Goal: Task Accomplishment & Management: Manage account settings

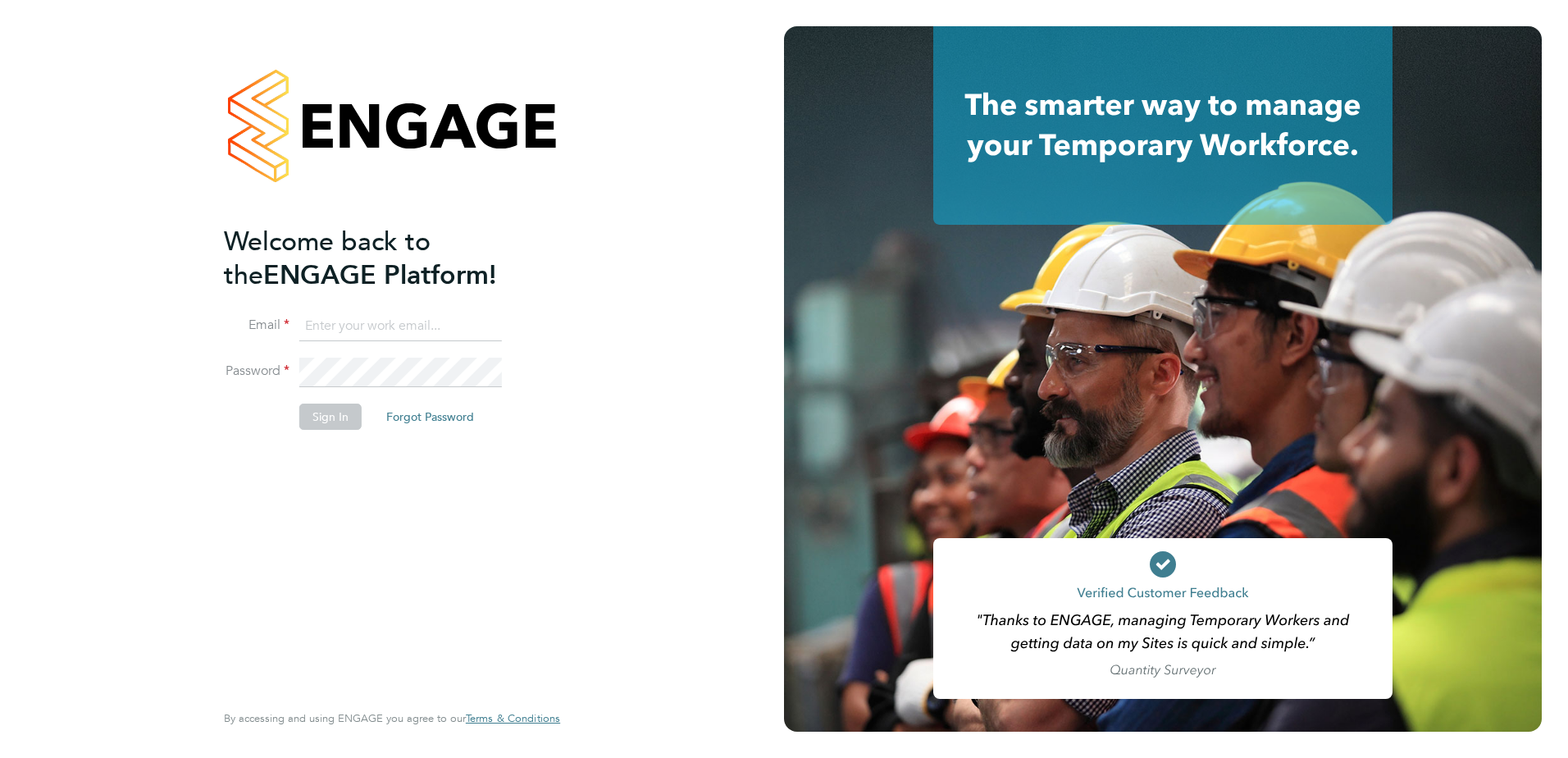
click at [384, 326] on input at bounding box center [400, 326] width 203 height 30
type input "[PERSON_NAME][EMAIL_ADDRESS][PERSON_NAME][DOMAIN_NAME]"
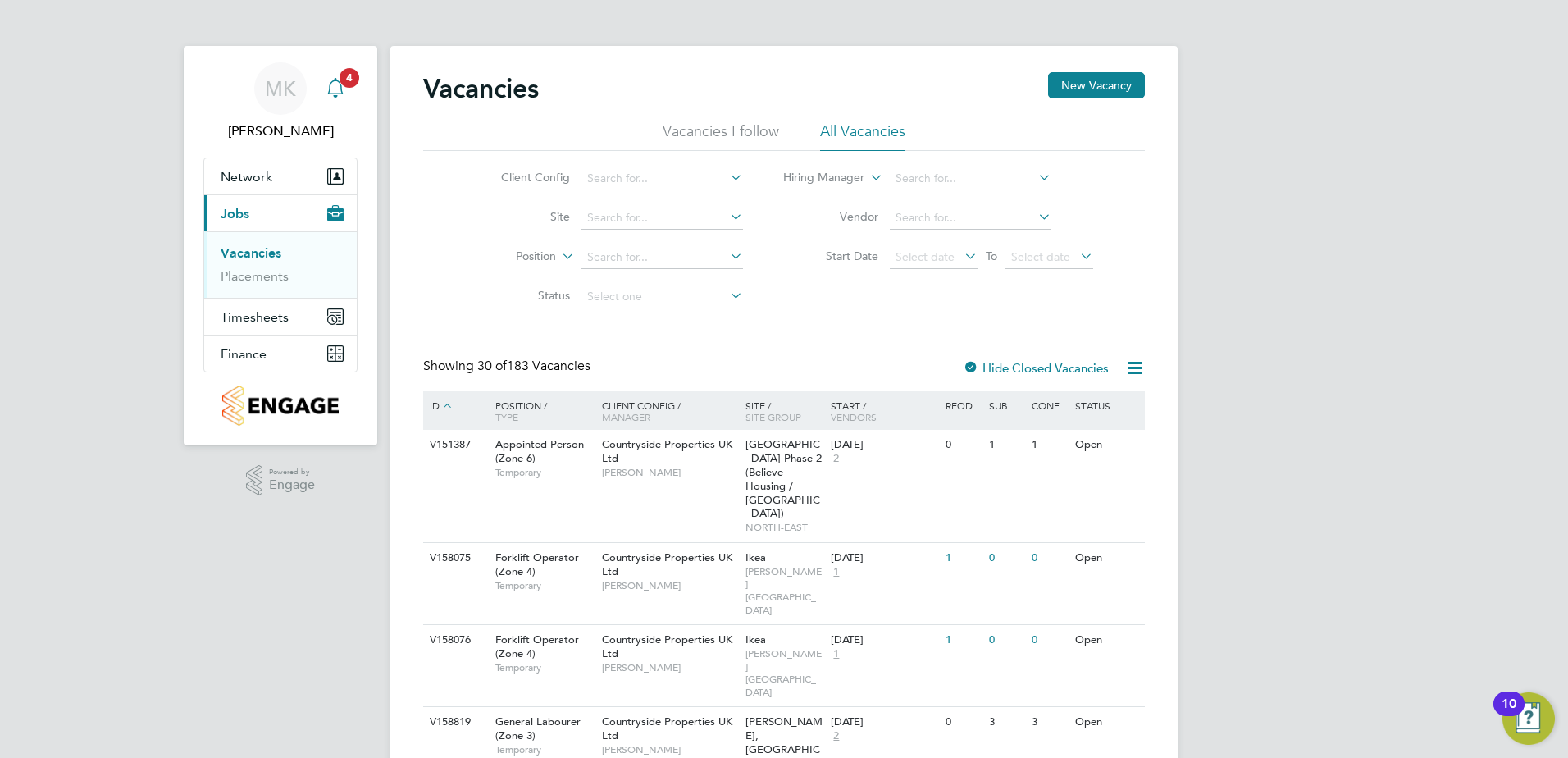
click at [333, 75] on div "Main navigation" at bounding box center [335, 89] width 33 height 33
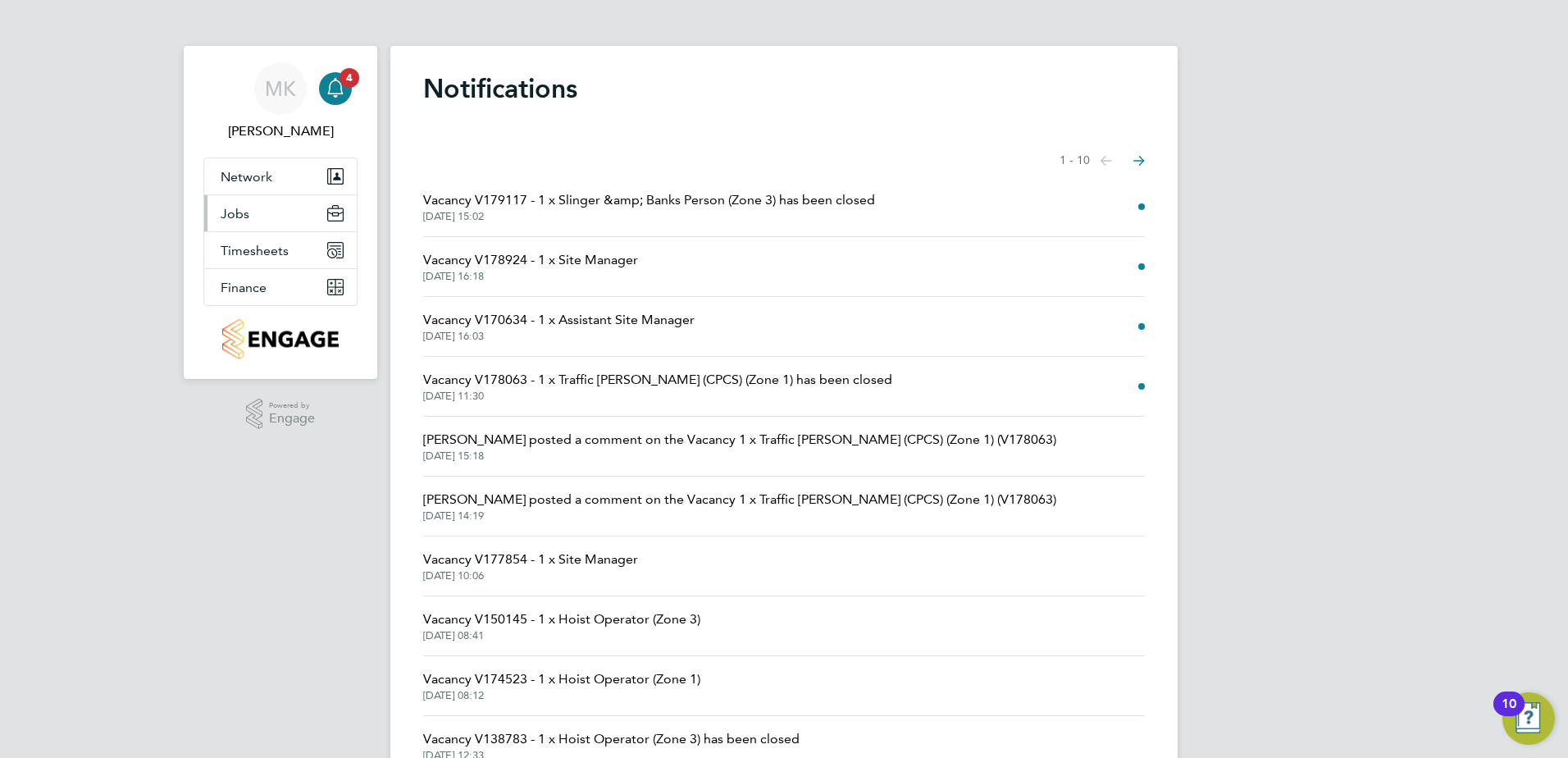
click at [254, 214] on button "Jobs" at bounding box center [281, 214] width 153 height 36
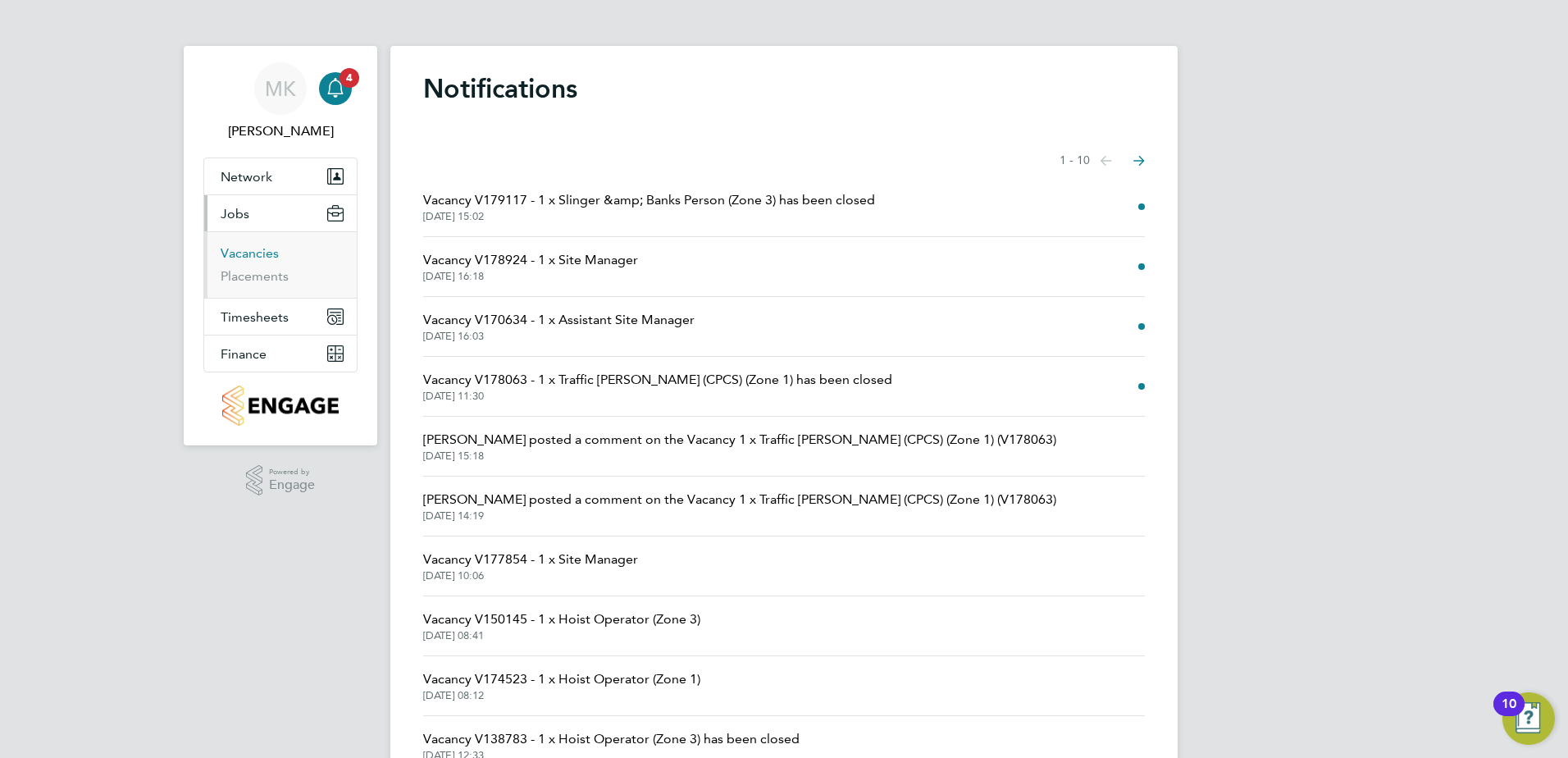
click at [259, 249] on link "Vacancies" at bounding box center [250, 253] width 58 height 16
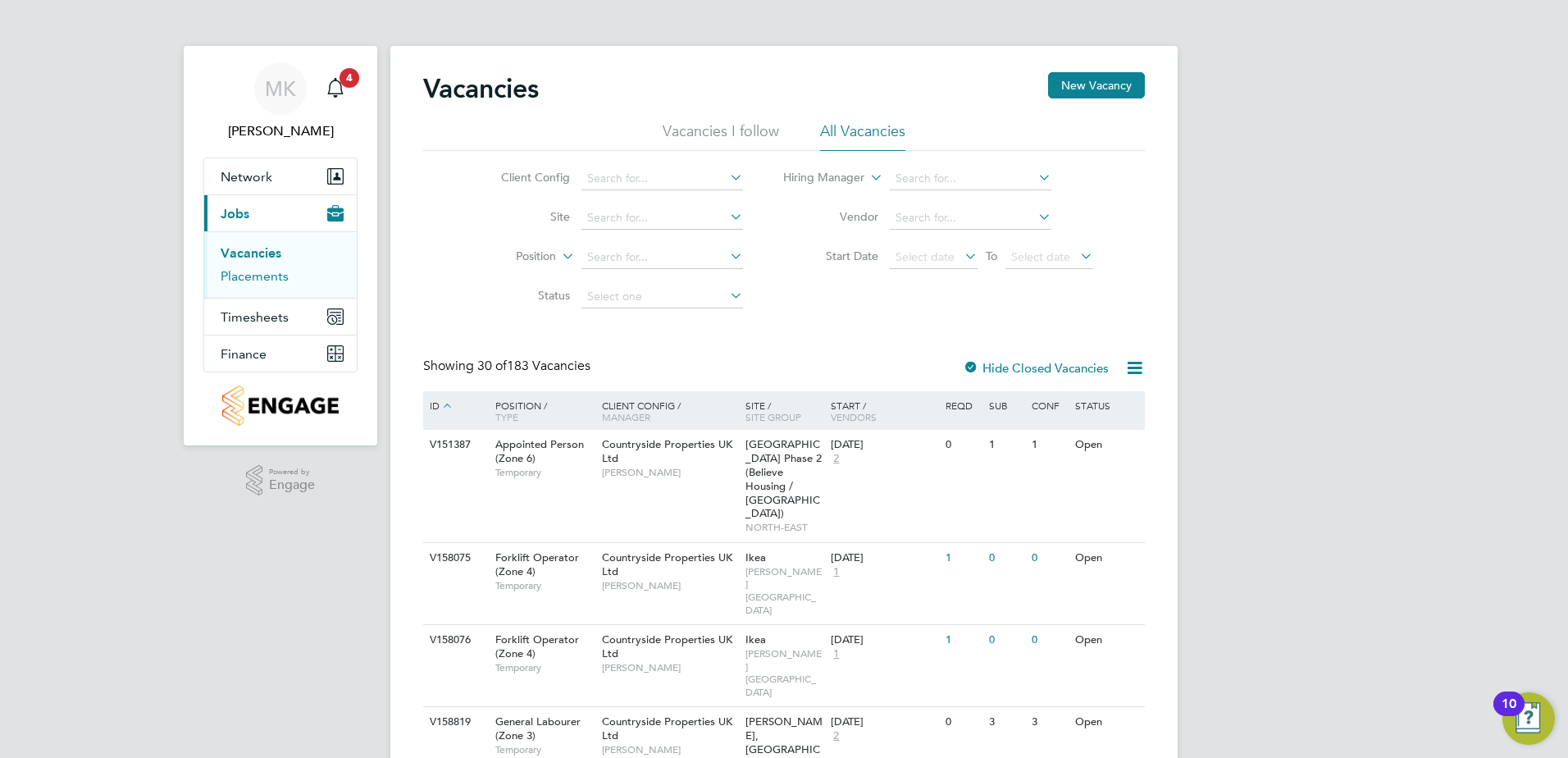
click at [246, 272] on link "Placements" at bounding box center [255, 275] width 68 height 16
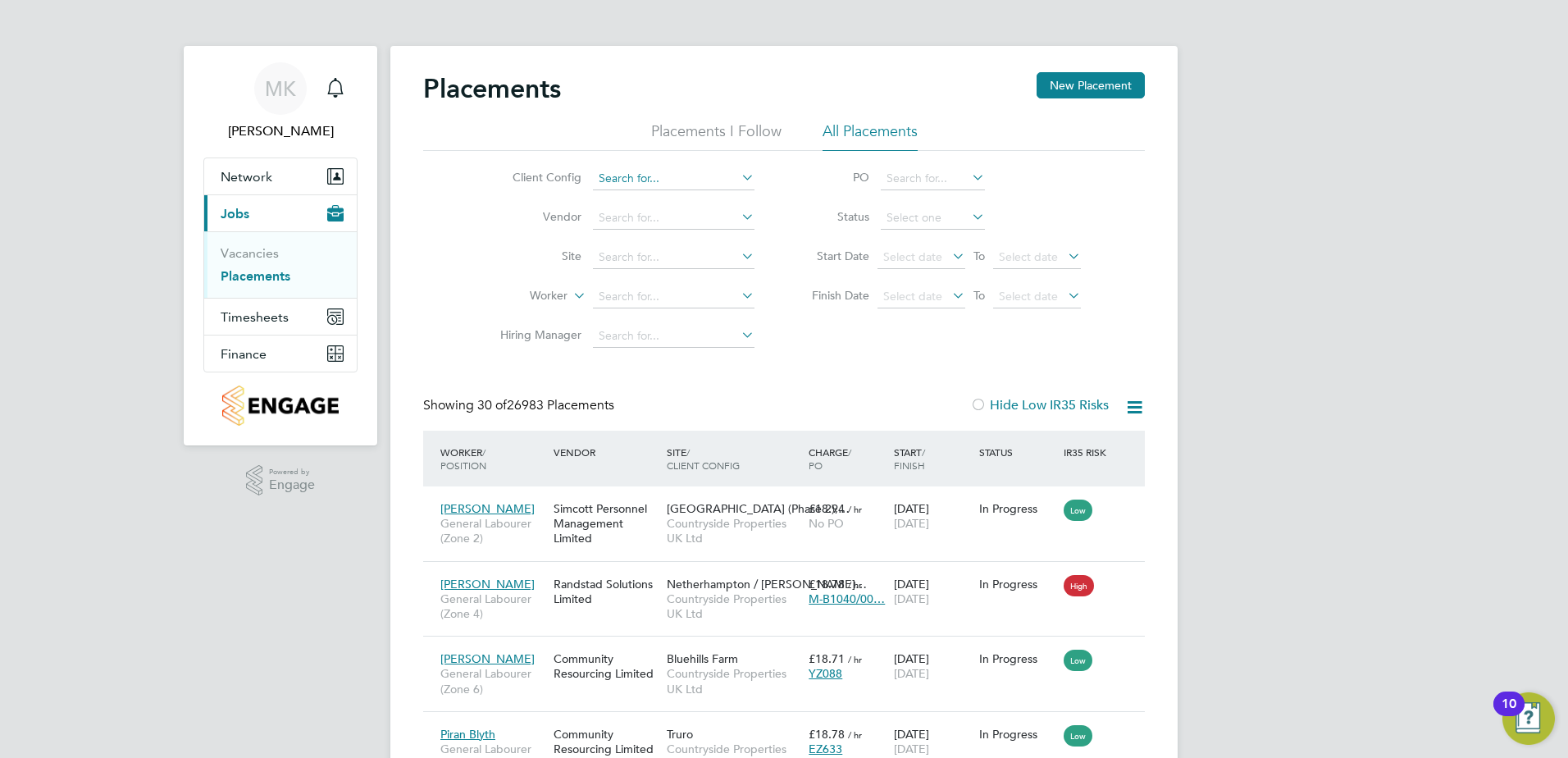
click at [637, 181] on input at bounding box center [674, 179] width 162 height 23
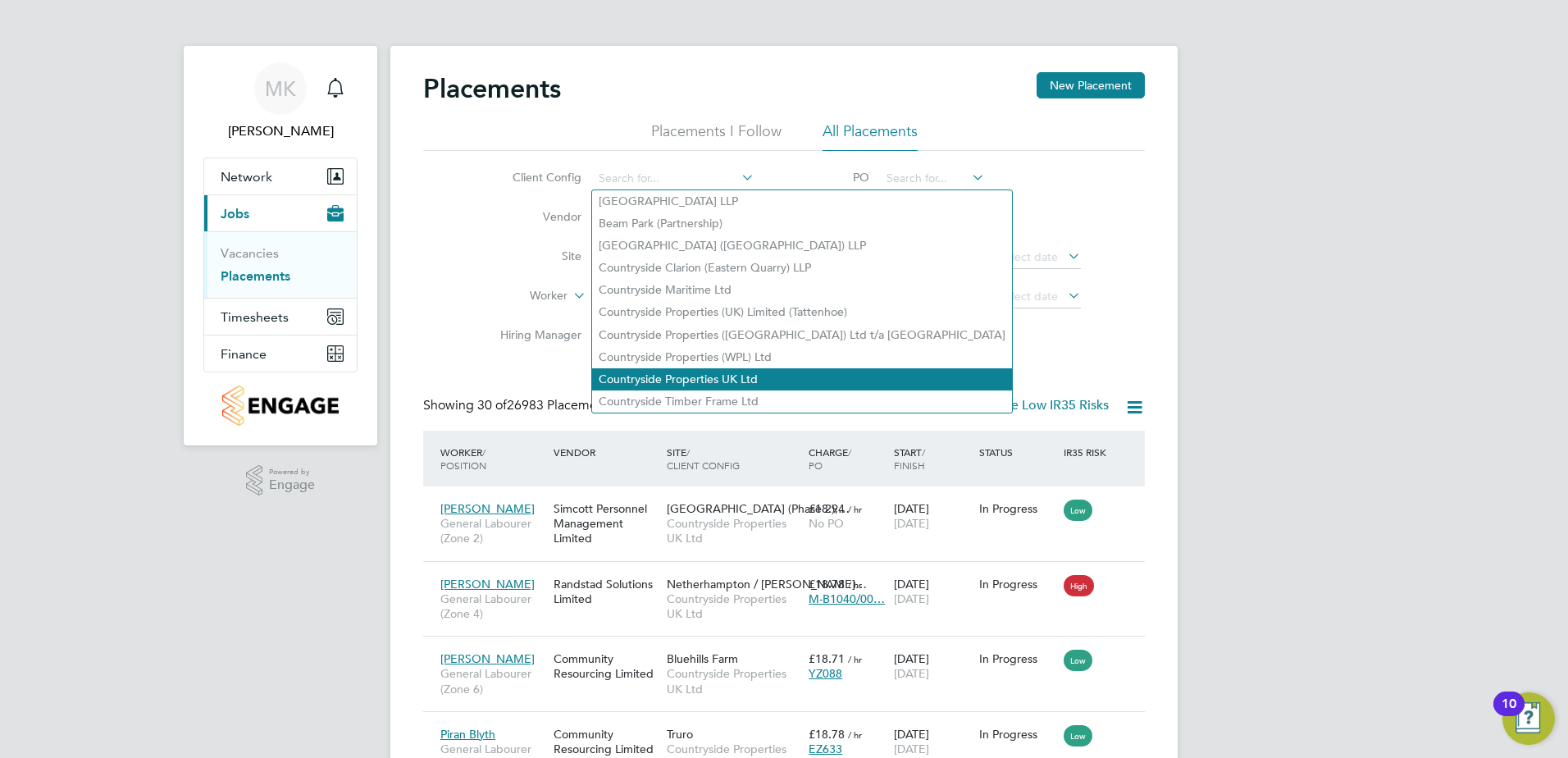
click at [707, 371] on li "Countryside Properties UK Ltd" at bounding box center [802, 379] width 420 height 22
type input "Countryside Properties UK Ltd"
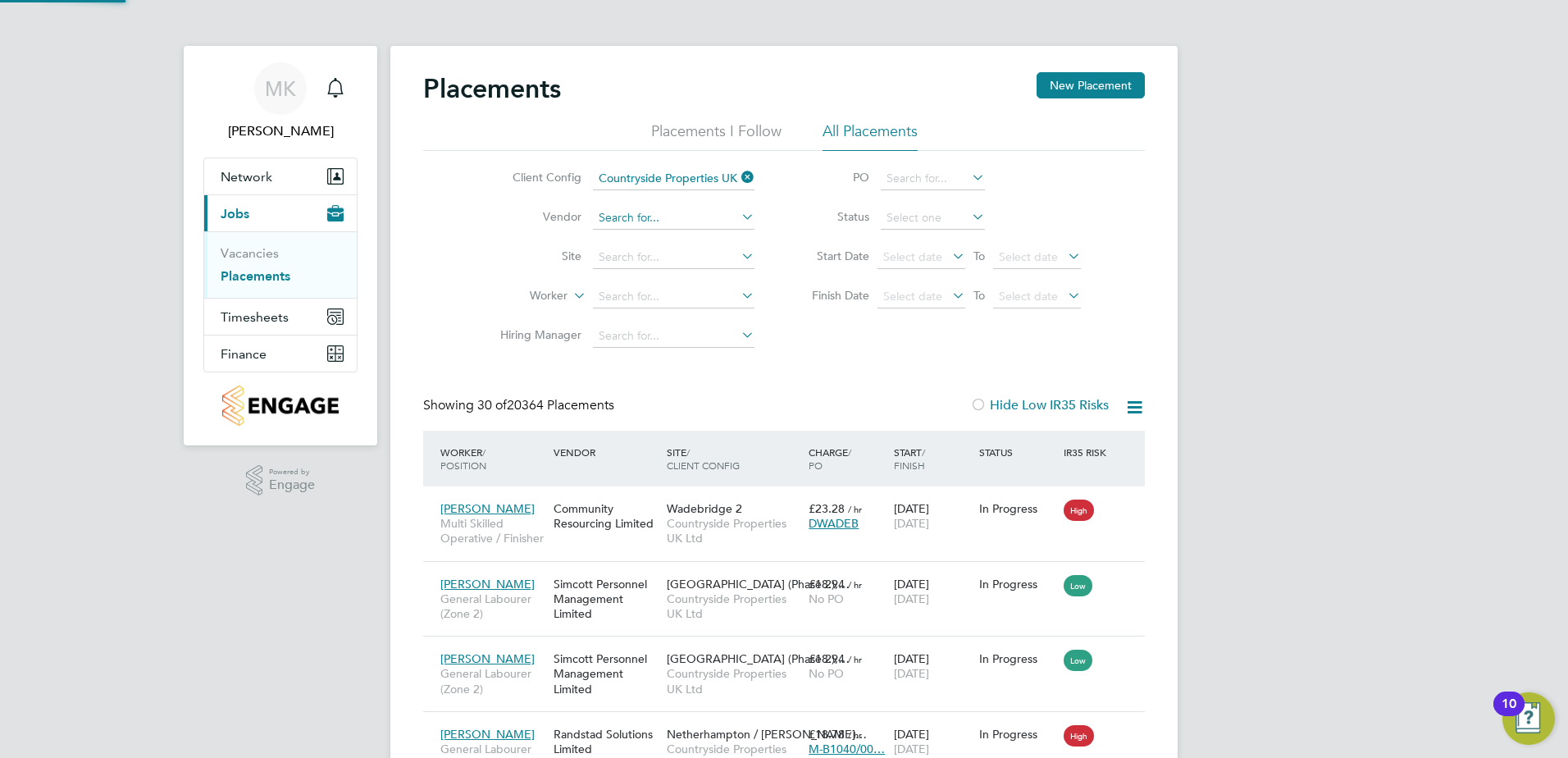
click at [646, 223] on input at bounding box center [674, 218] width 162 height 23
click at [652, 239] on li "Fa irmead Managed Services Limited" at bounding box center [694, 241] width 204 height 22
type input "Fairmead Managed Services Limited"
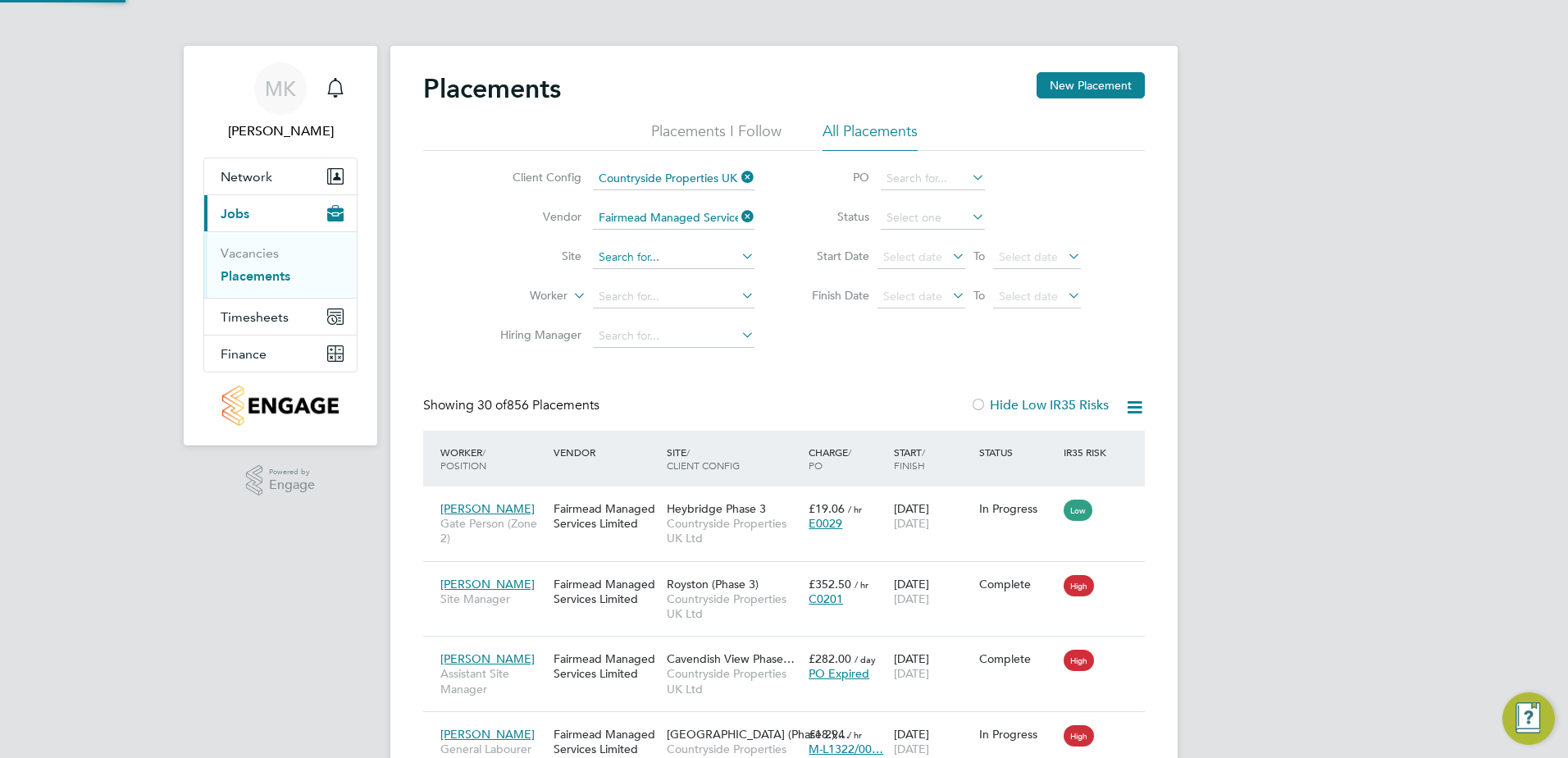
click at [638, 255] on input at bounding box center [674, 258] width 162 height 23
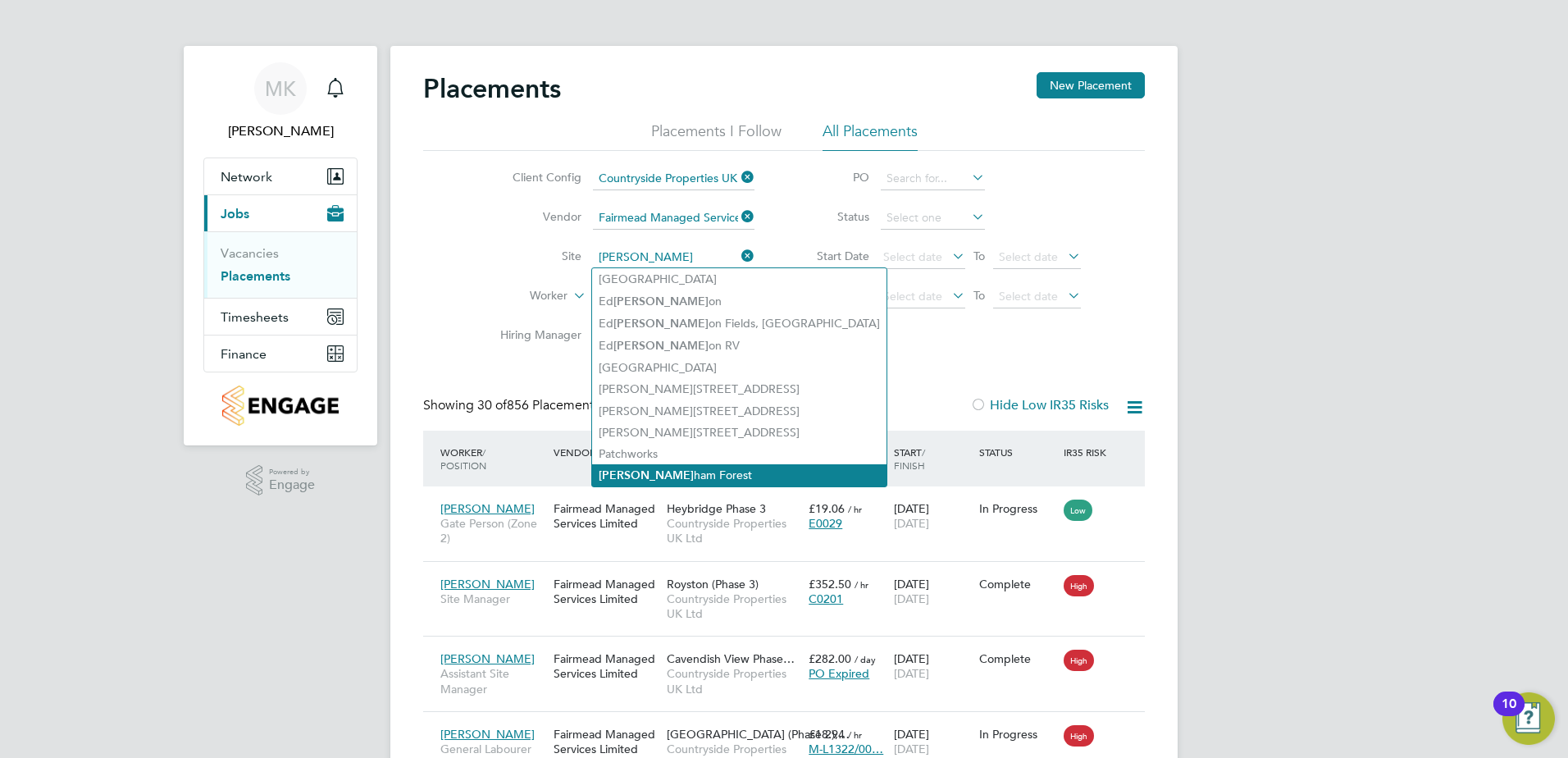
click at [636, 467] on li "[PERSON_NAME] Forest" at bounding box center [739, 475] width 294 height 22
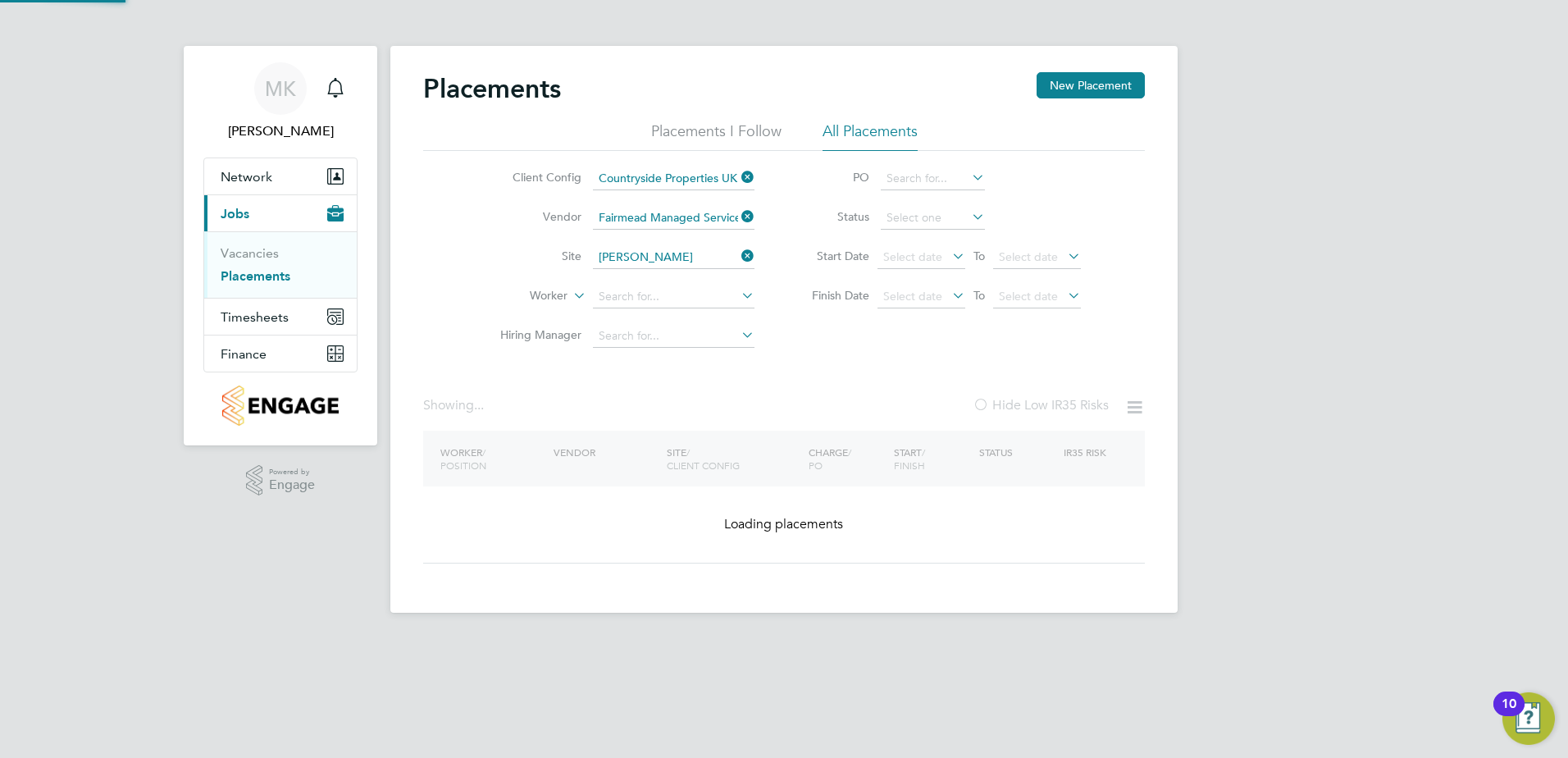
type input "[GEOGRAPHIC_DATA]"
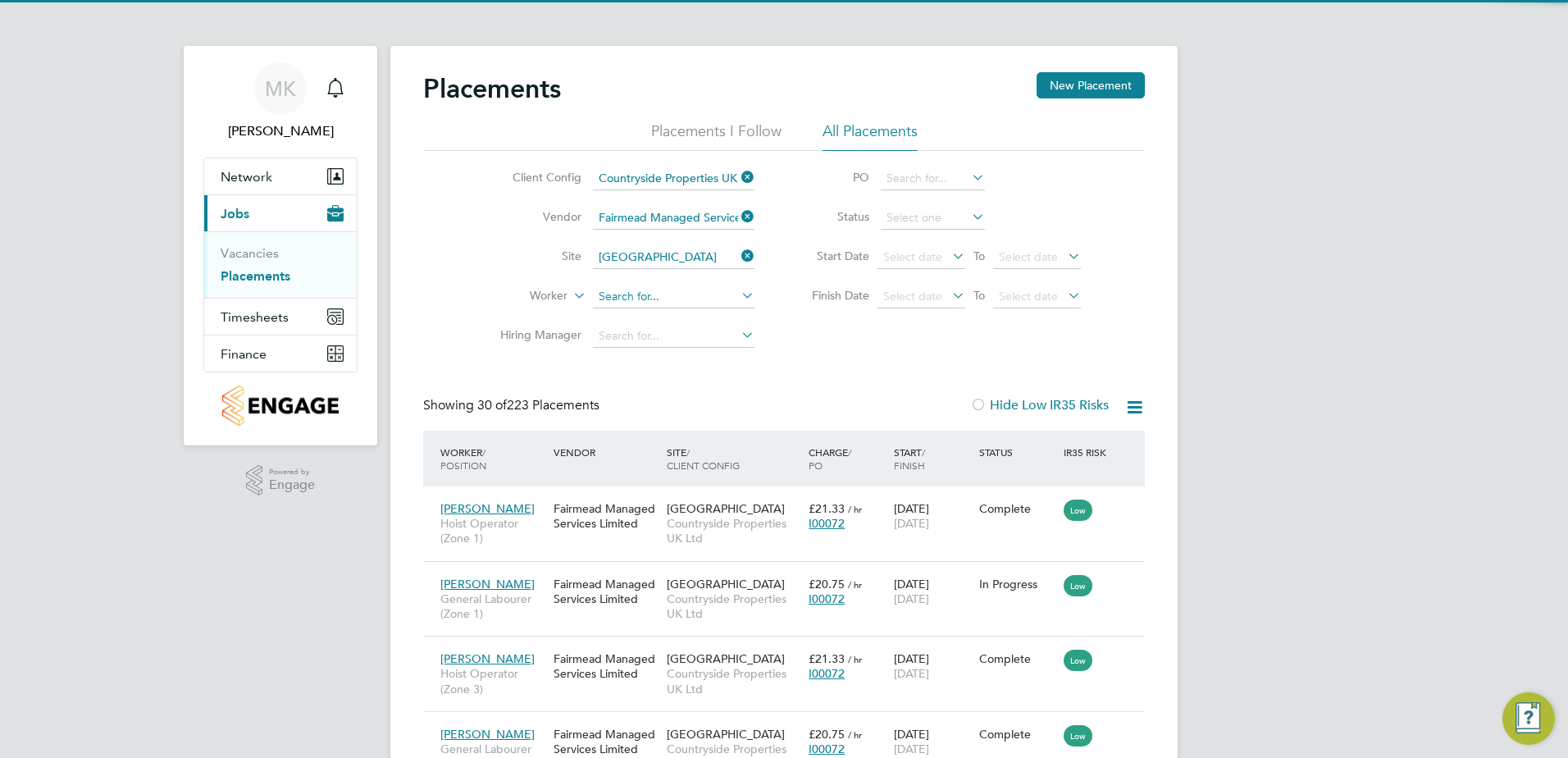
click at [637, 298] on input at bounding box center [674, 296] width 162 height 23
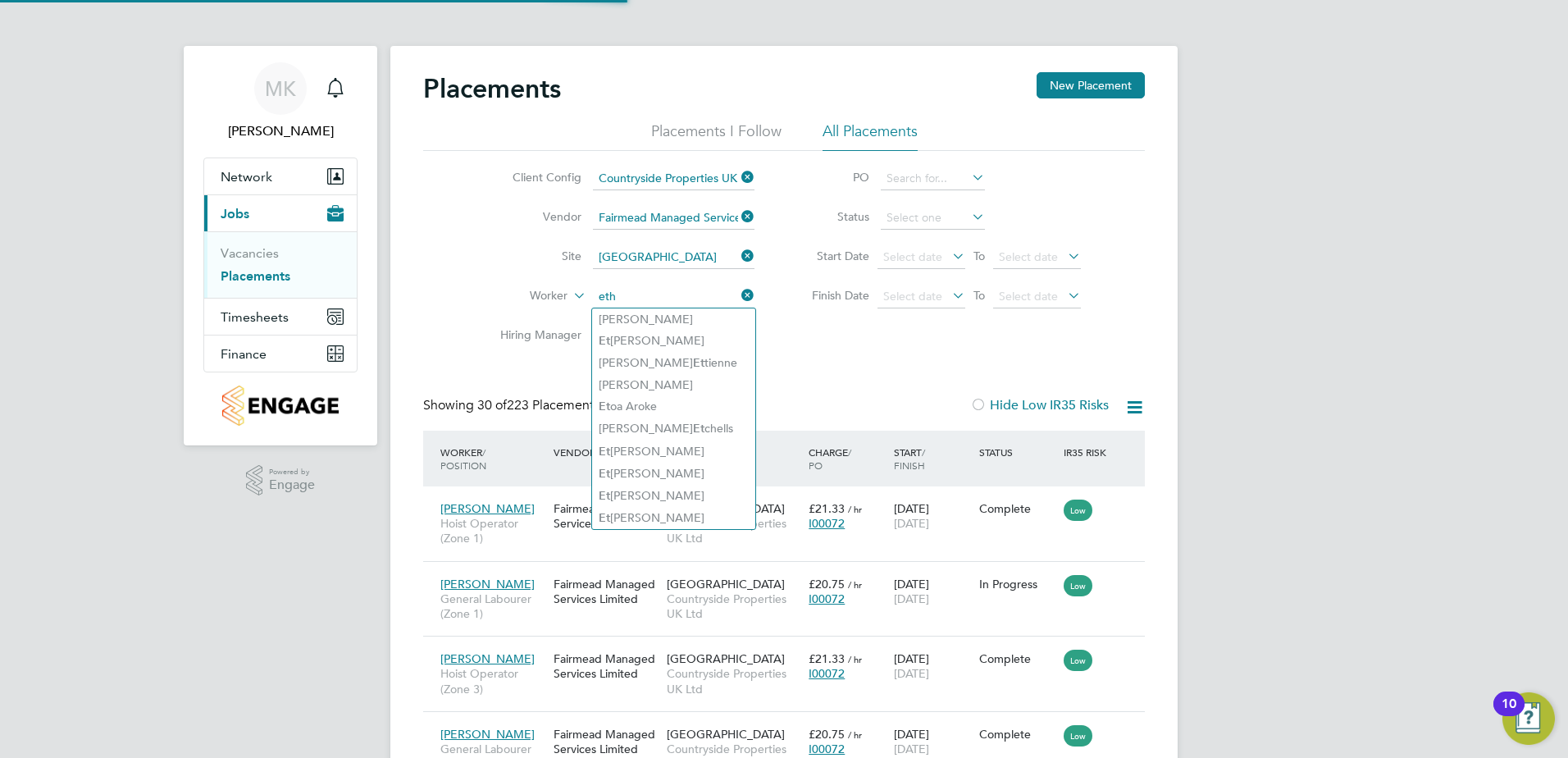
type input "eth"
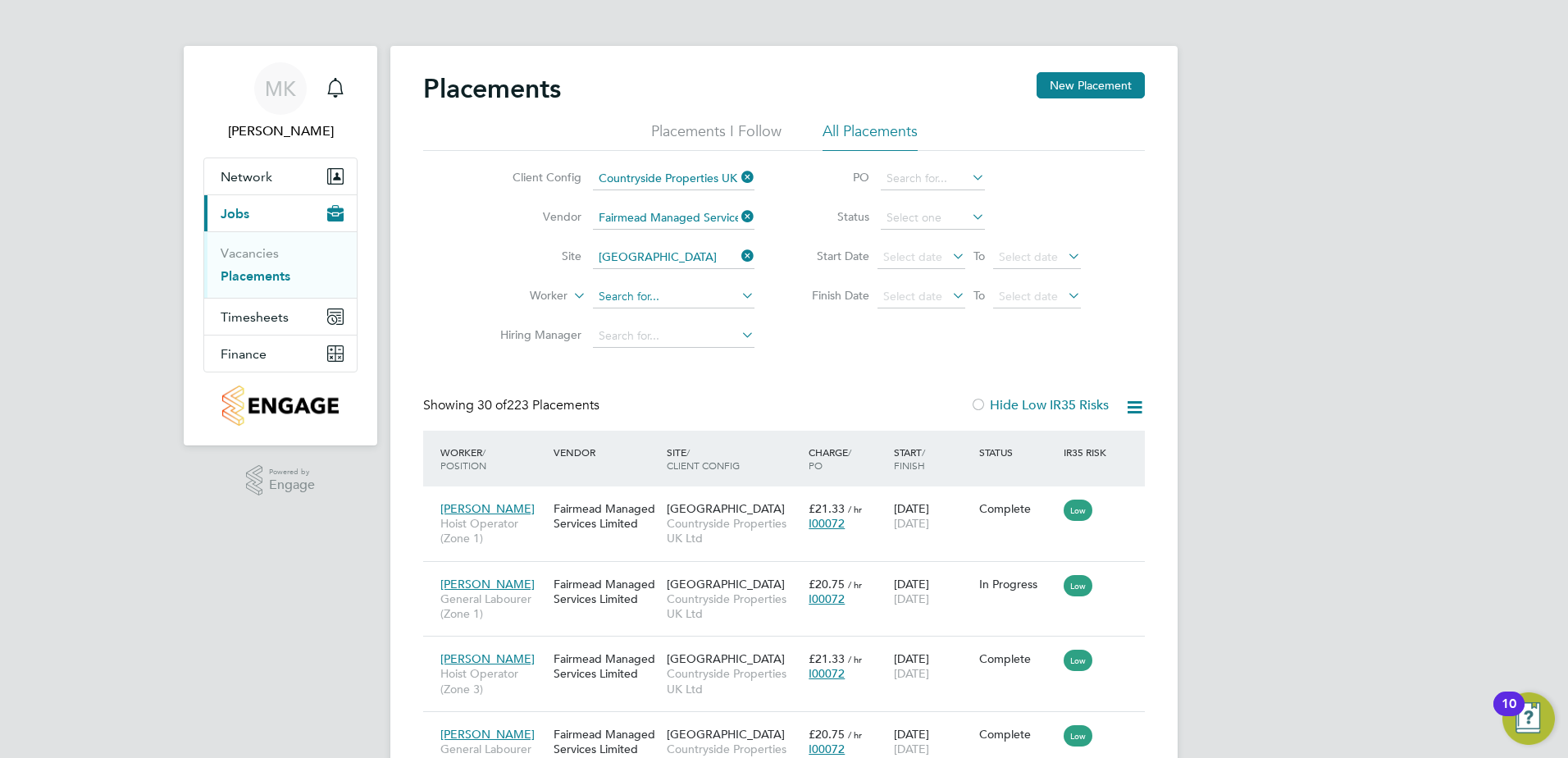
click at [666, 287] on input at bounding box center [674, 296] width 162 height 23
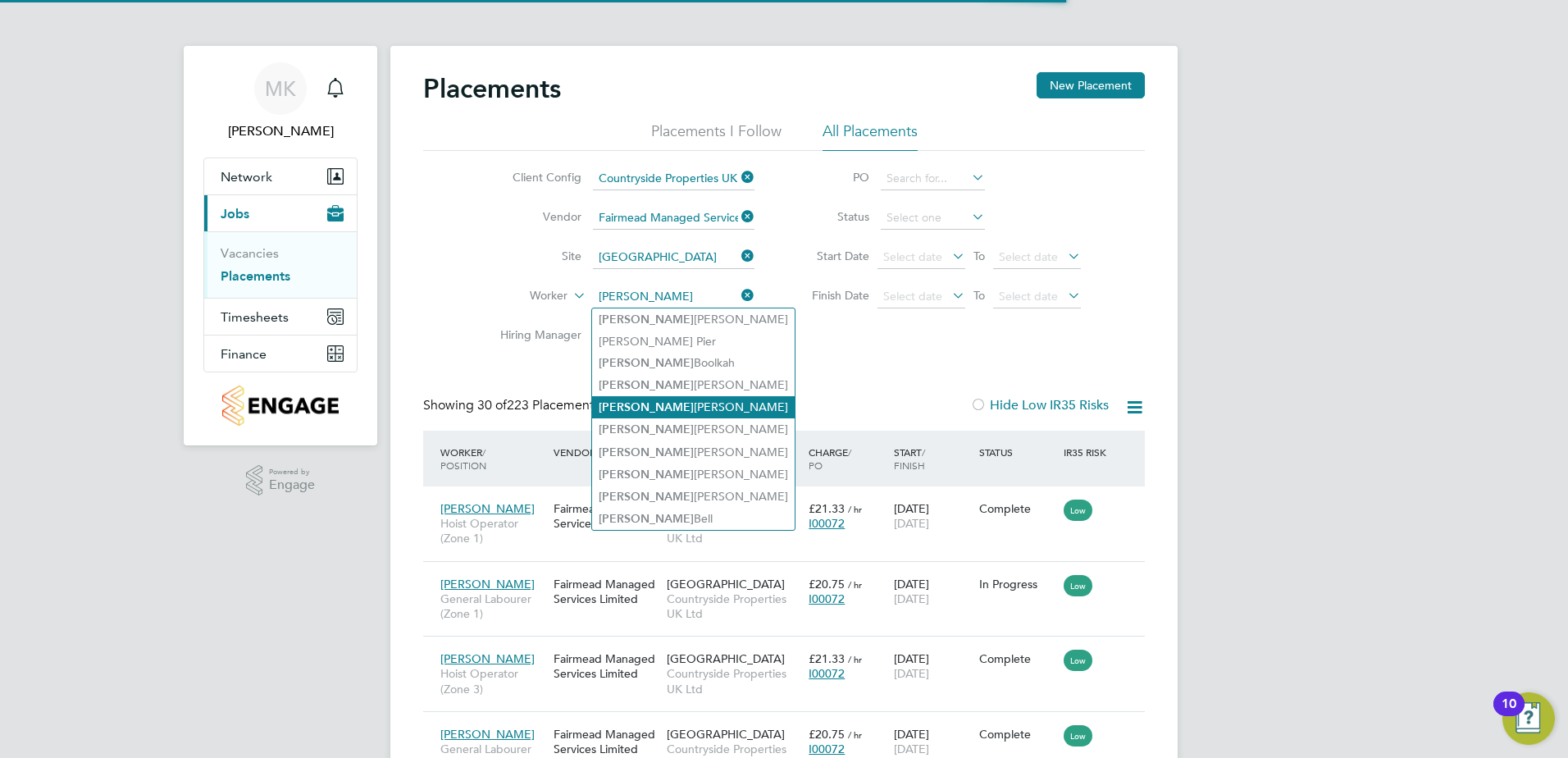
click at [661, 406] on li "[PERSON_NAME]" at bounding box center [693, 407] width 203 height 22
type input "[PERSON_NAME]"
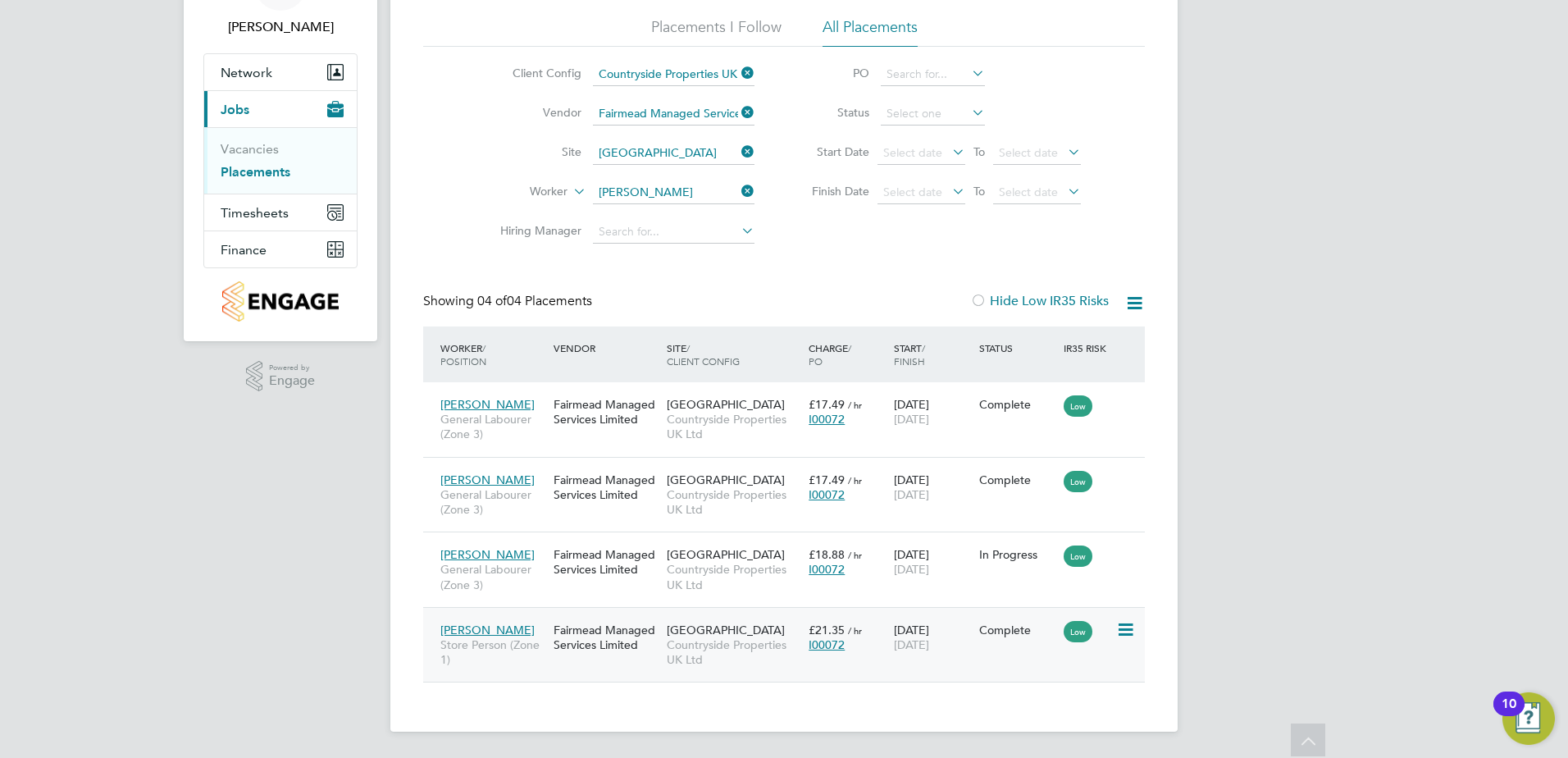
click at [1132, 632] on icon at bounding box center [1124, 630] width 16 height 20
drag, startPoint x: 1129, startPoint y: 632, endPoint x: 1114, endPoint y: 635, distance: 15.3
click at [1130, 632] on icon at bounding box center [1124, 630] width 16 height 20
click at [661, 640] on div "Fairmead Managed Services Limited" at bounding box center [606, 637] width 113 height 46
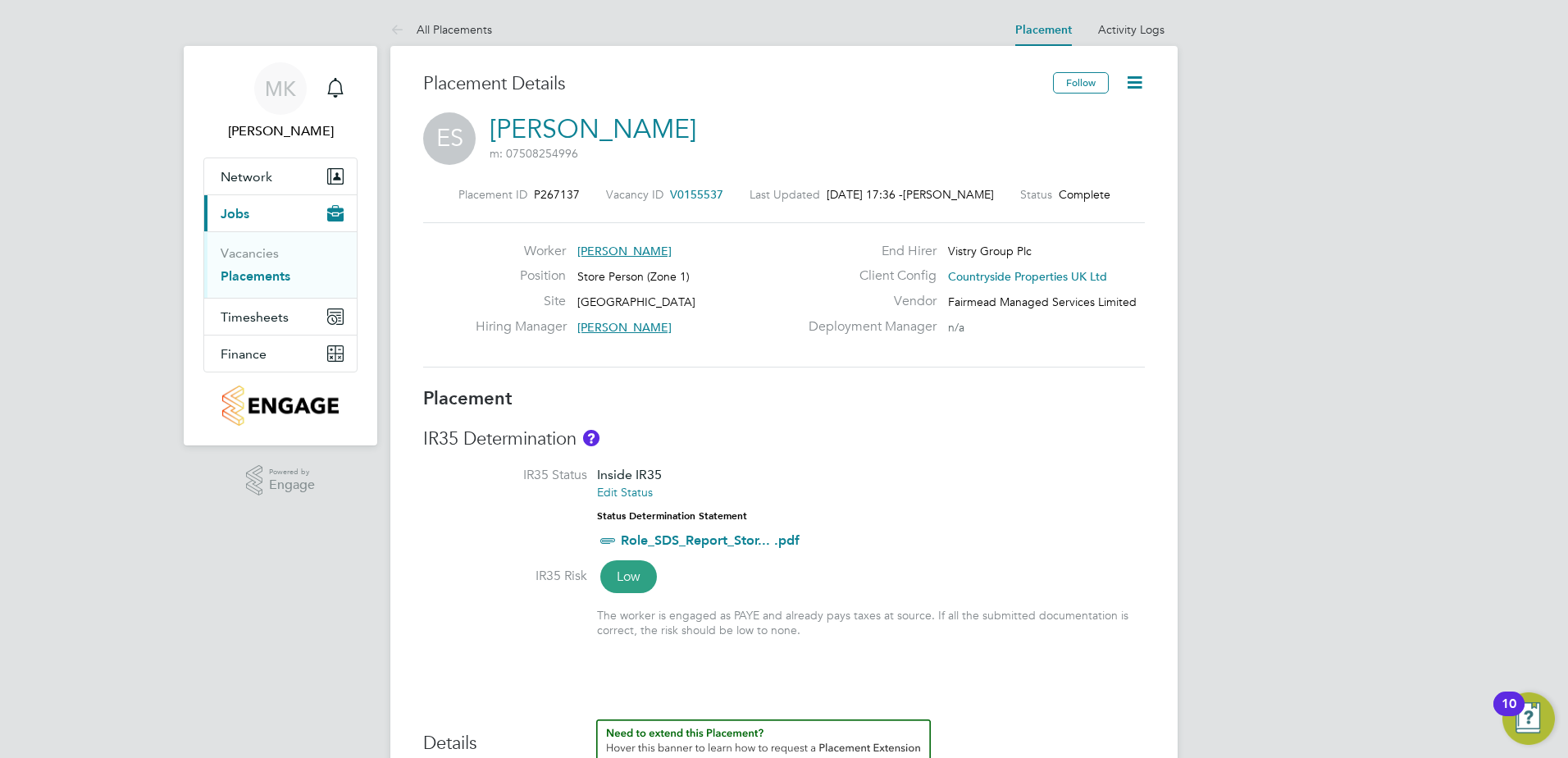
click at [1132, 88] on icon at bounding box center [1134, 82] width 21 height 21
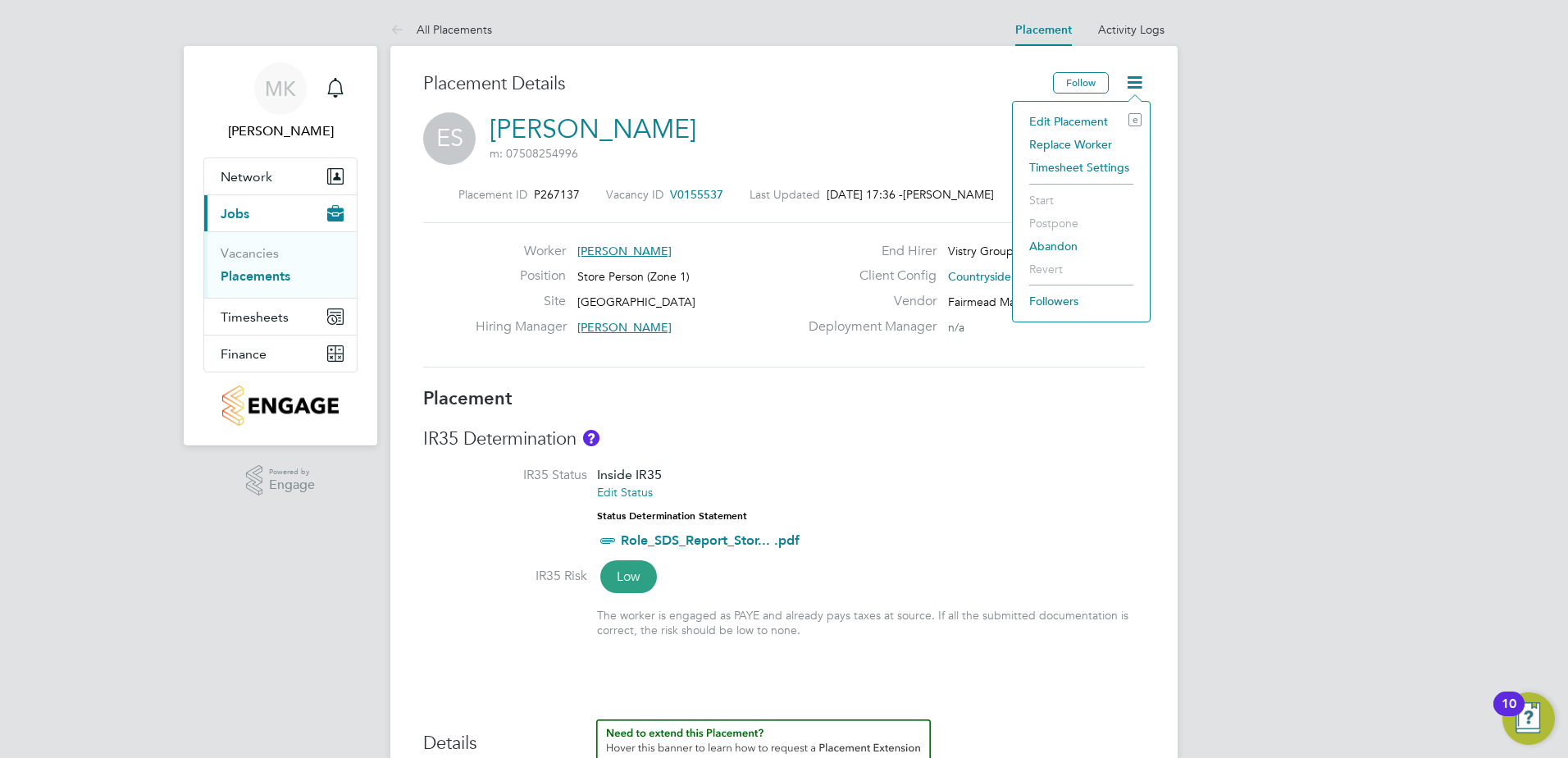
click at [1076, 119] on li "Edit Placement e" at bounding box center [1081, 122] width 121 height 23
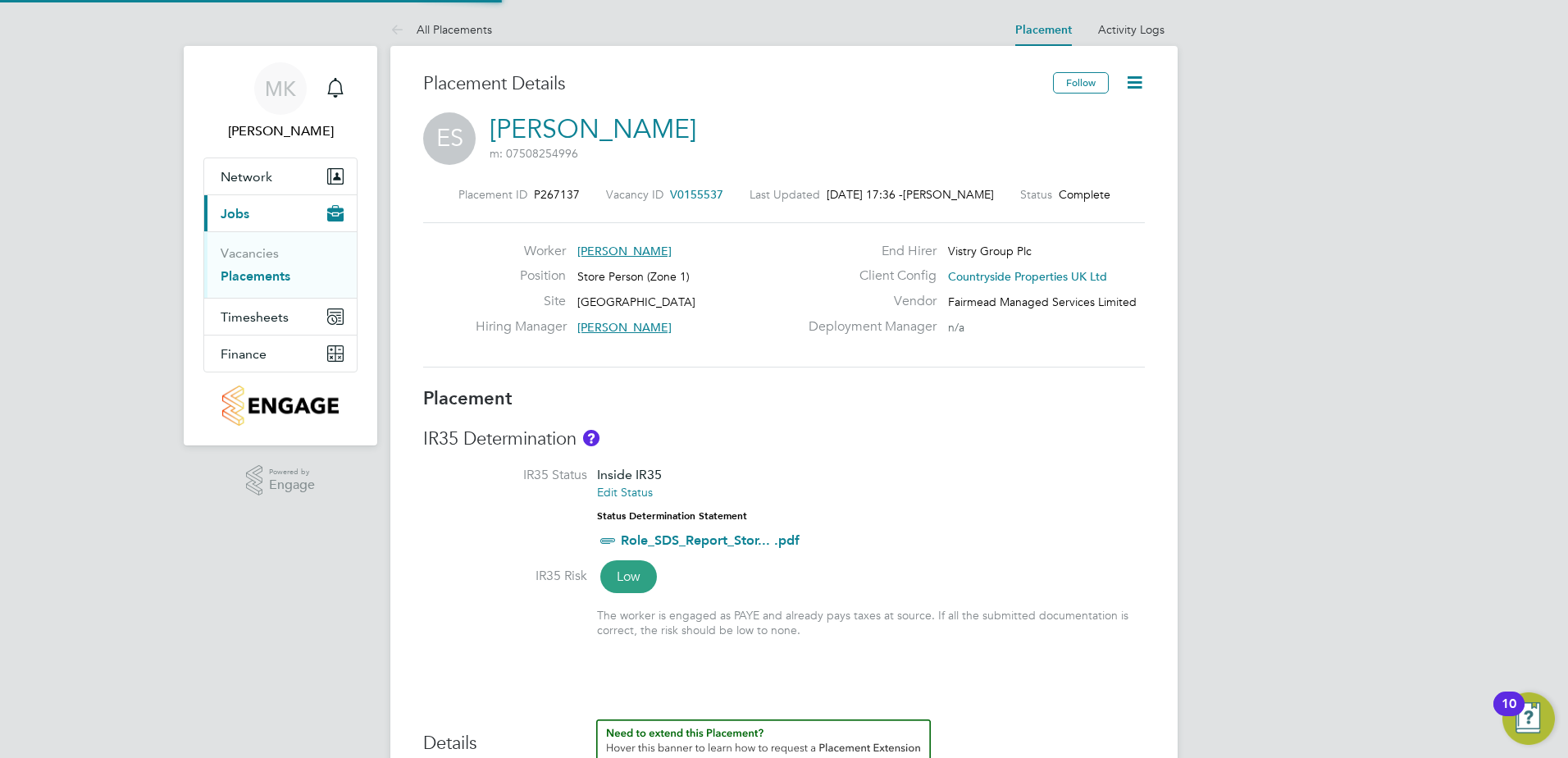
type input "Levi Daniel"
type input "Paul Marcus"
type input "[DATE]"
type input "08:00"
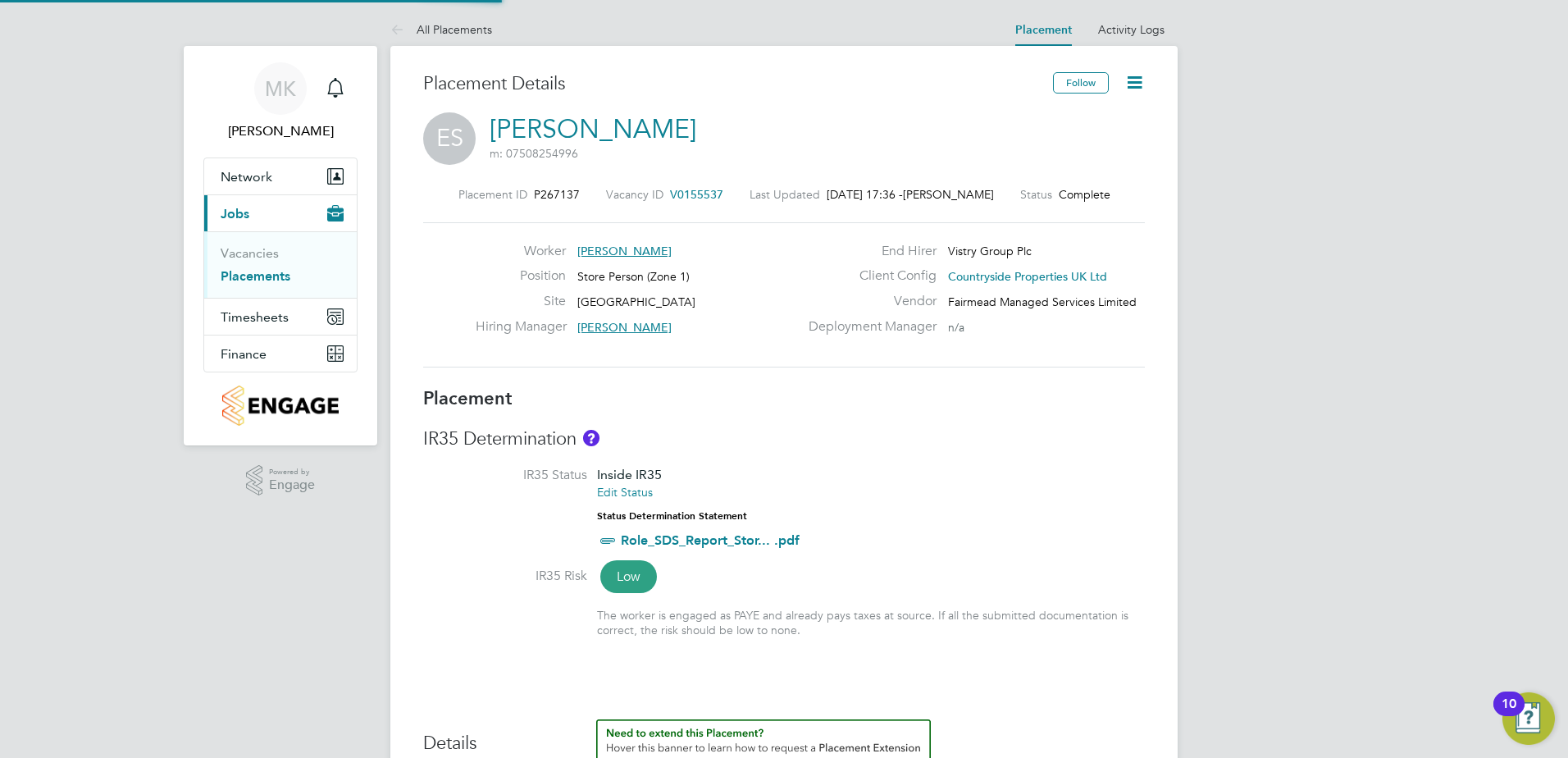
type input "17:00"
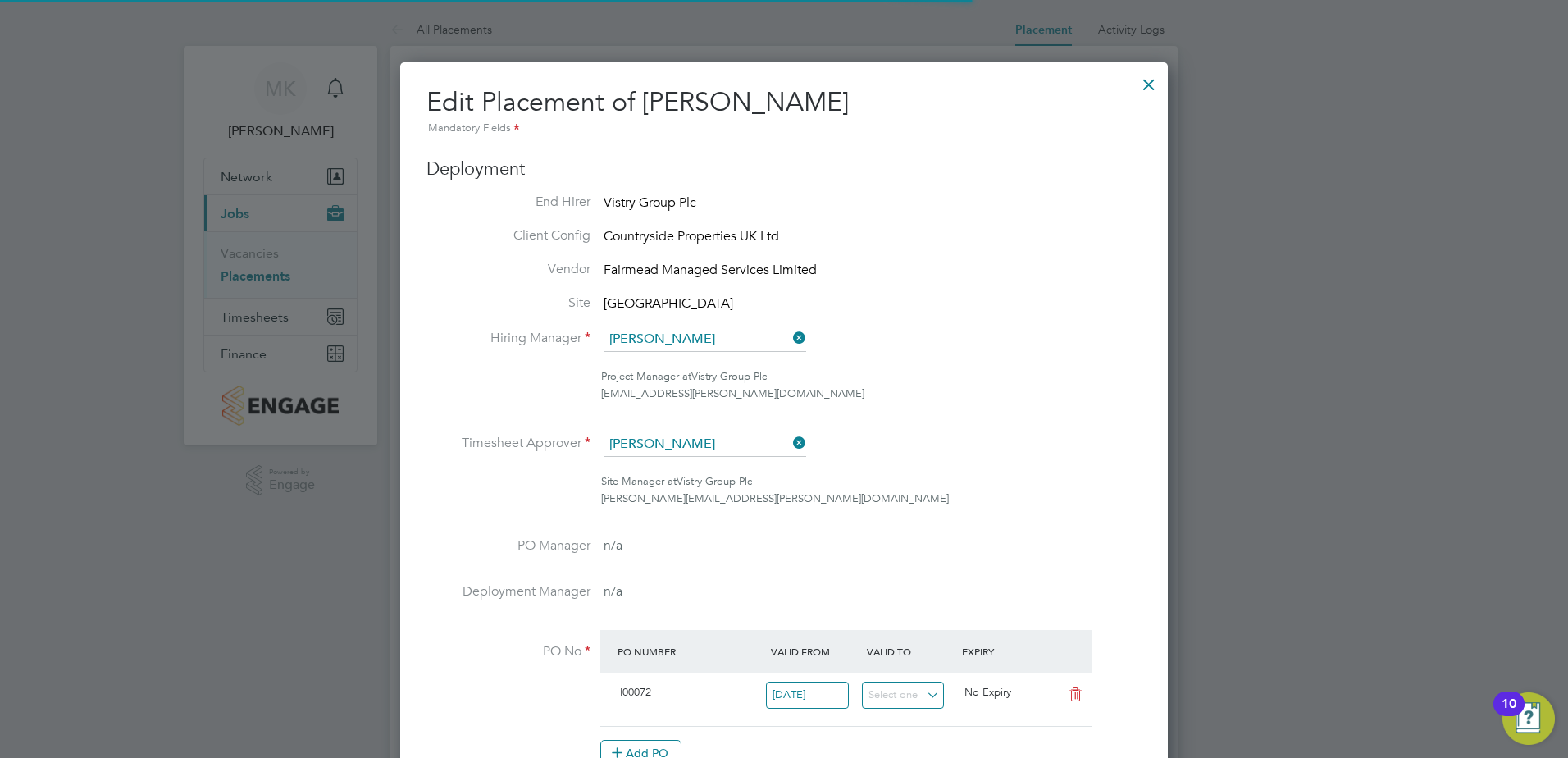
scroll to position [8, 8]
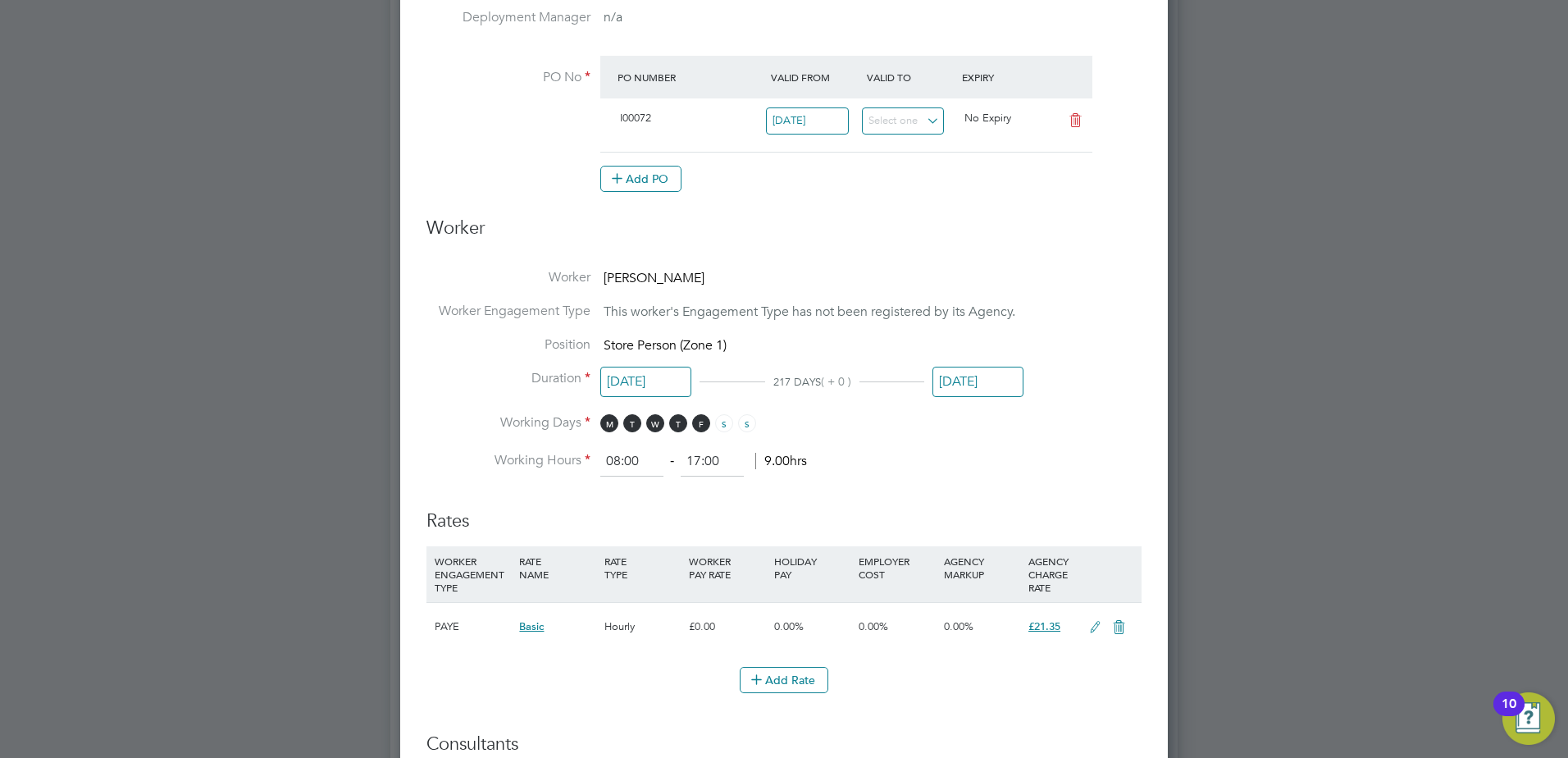
click at [988, 391] on input "[DATE]" at bounding box center [977, 381] width 91 height 30
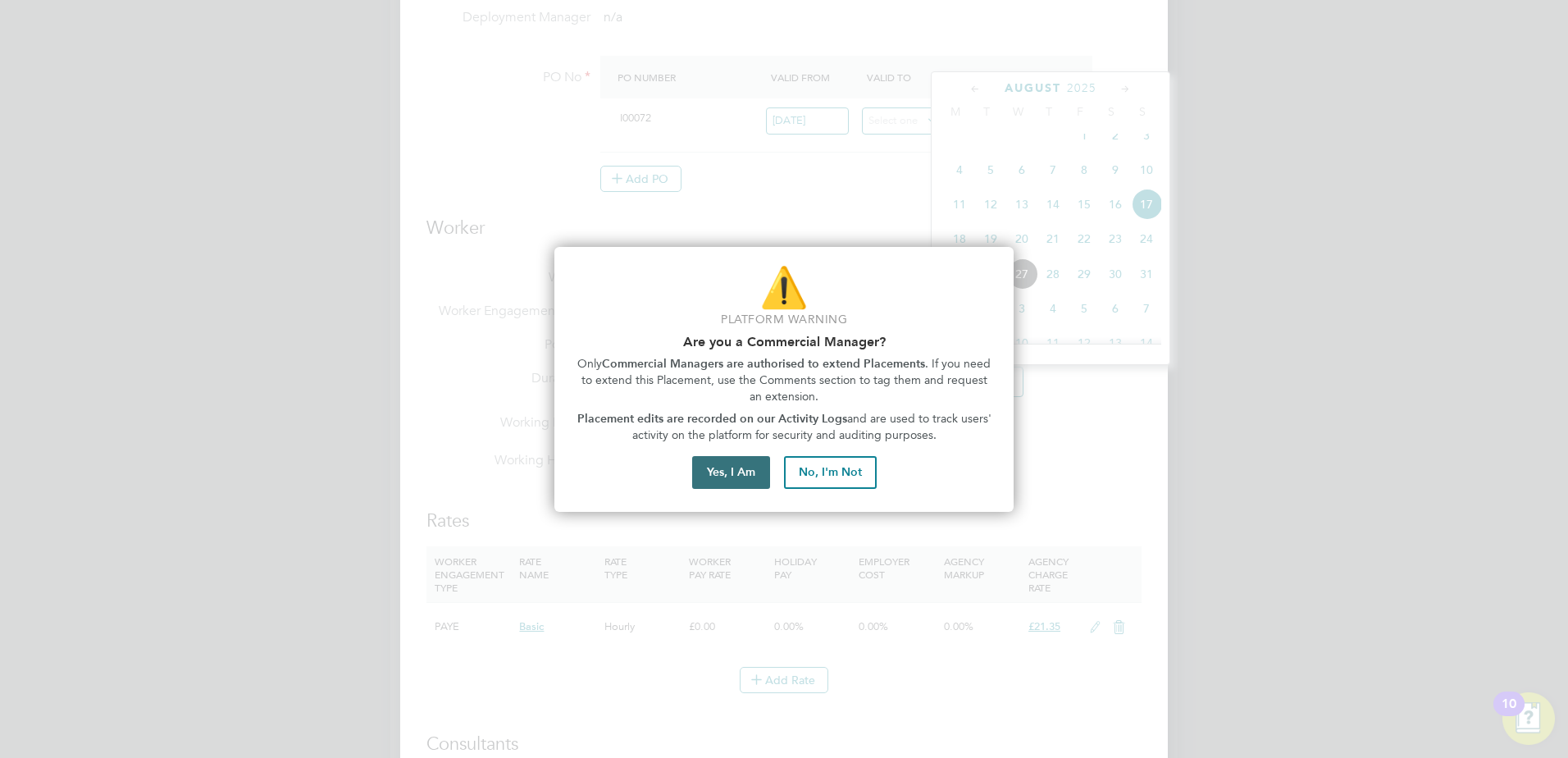
click at [706, 468] on button "Yes, I Am" at bounding box center [731, 472] width 78 height 33
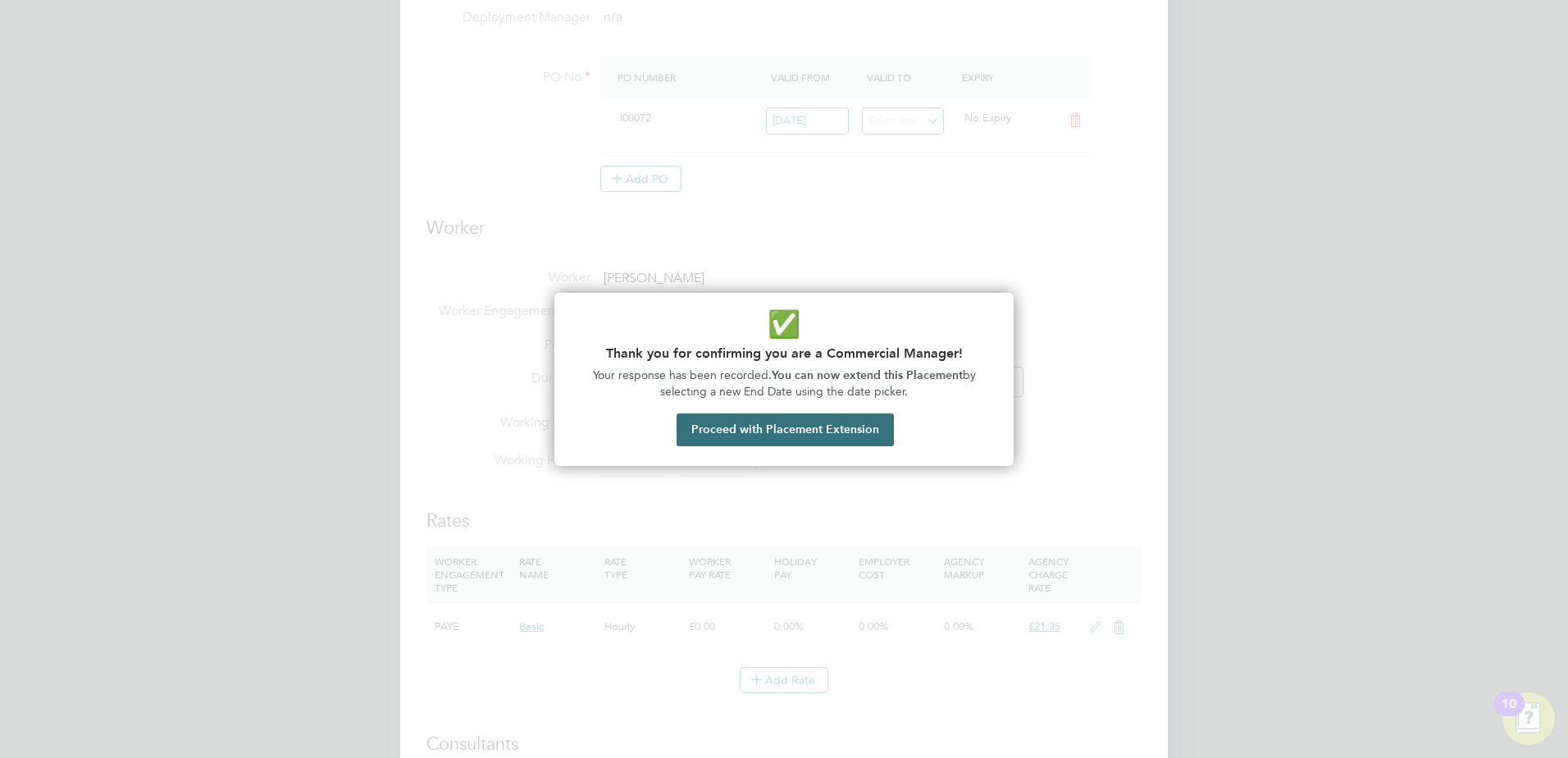
click at [779, 431] on button "Proceed with Placement Extension" at bounding box center [785, 430] width 218 height 33
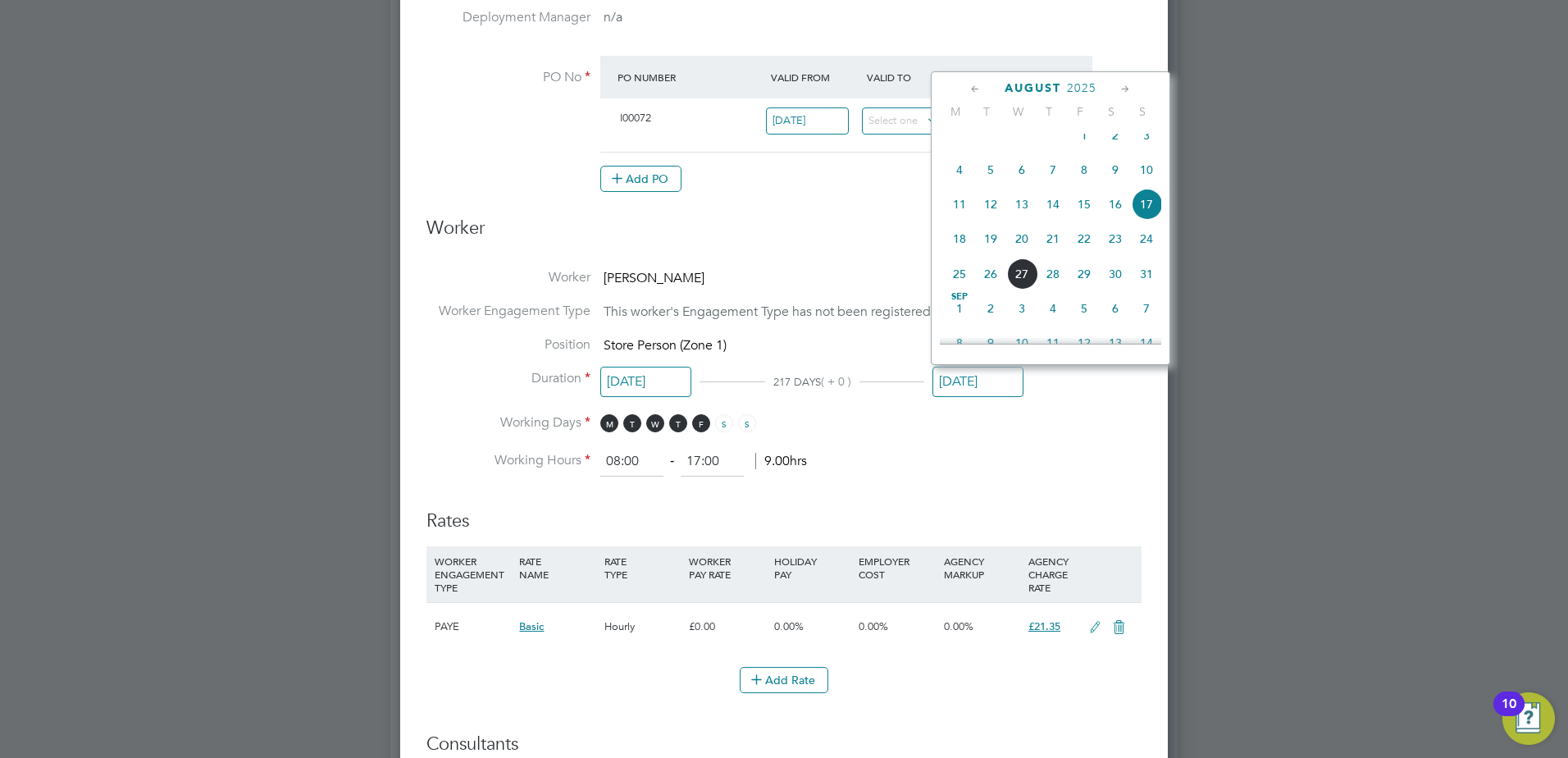
click at [1121, 86] on icon at bounding box center [1125, 90] width 16 height 18
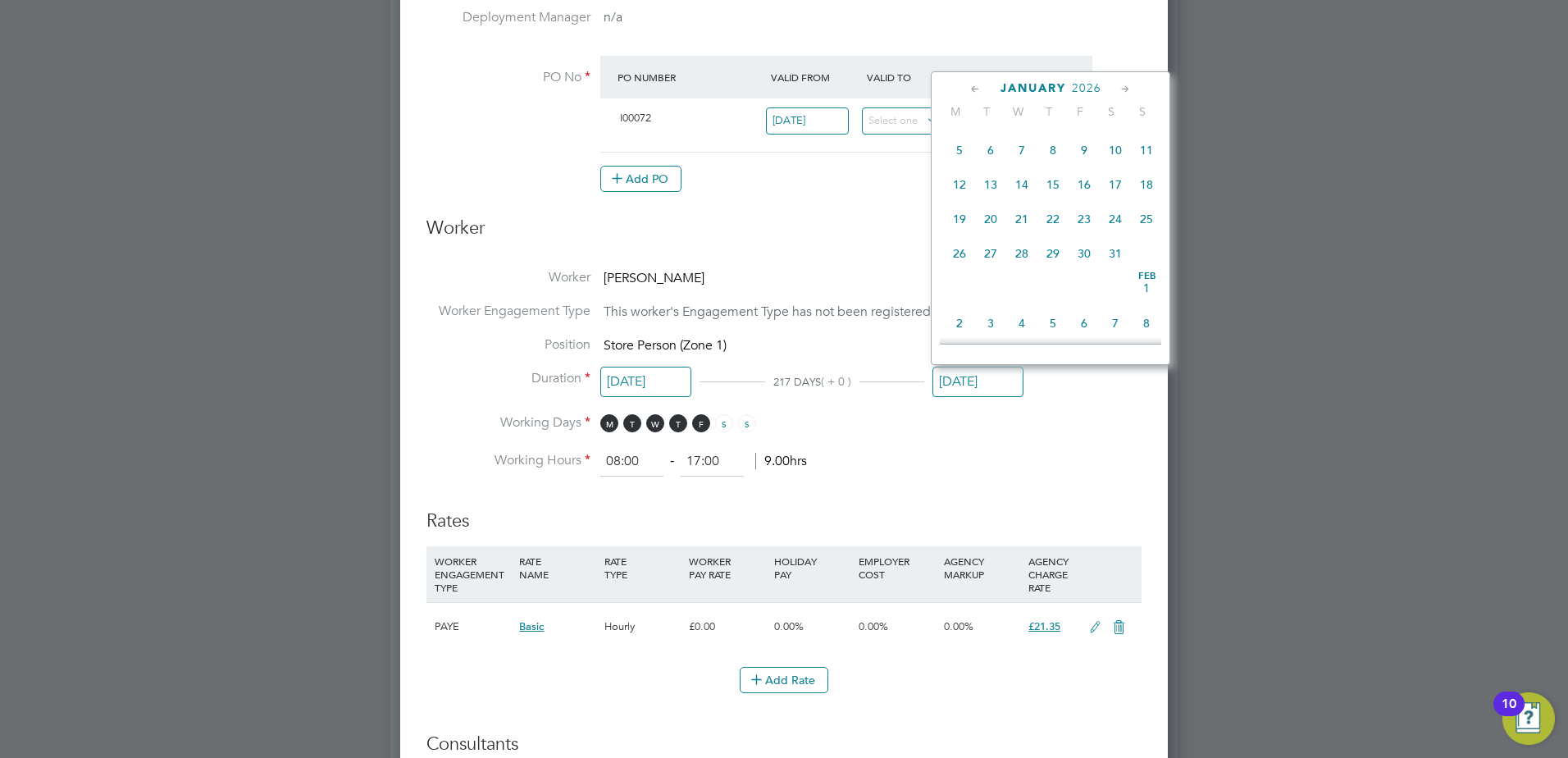
click at [1086, 269] on span "30" at bounding box center [1084, 254] width 31 height 31
type input "30 Jan 2026"
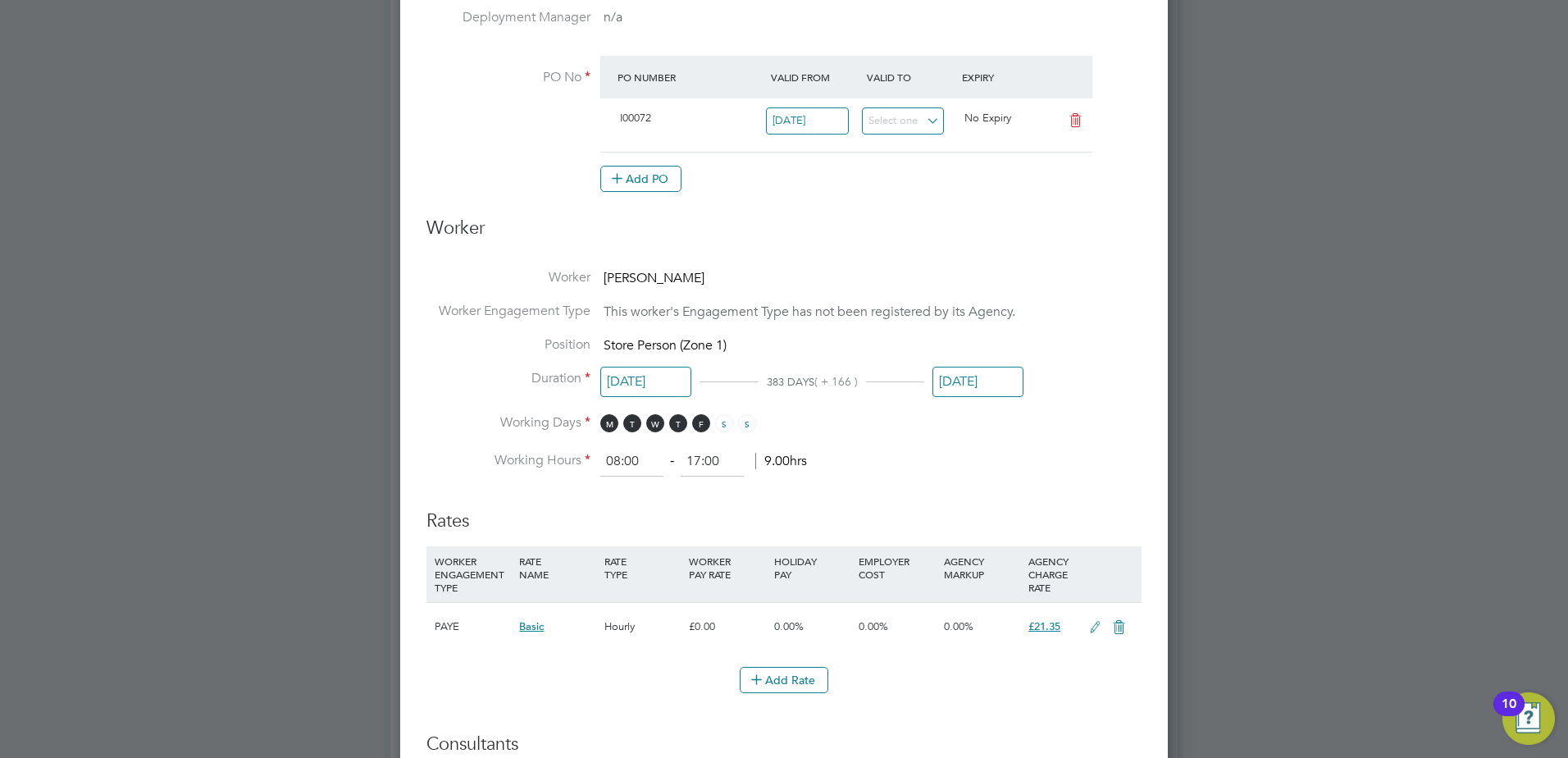
click at [1093, 375] on li "Duration 13 Jan 2025 383 DAYS ( + 166 ) 30 Jan 2026" at bounding box center [784, 392] width 715 height 44
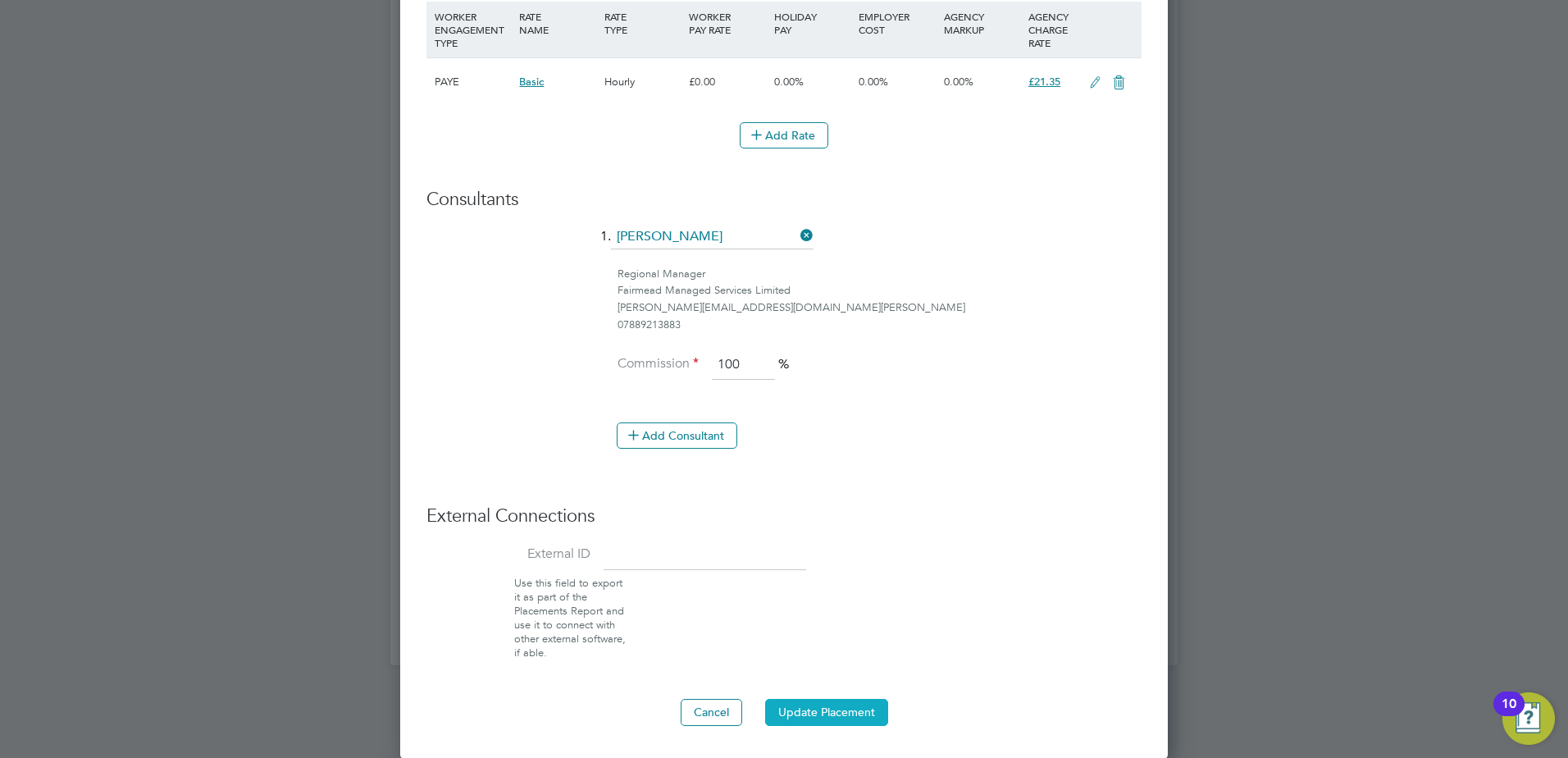
click at [837, 710] on button "Update Placement" at bounding box center [827, 712] width 123 height 26
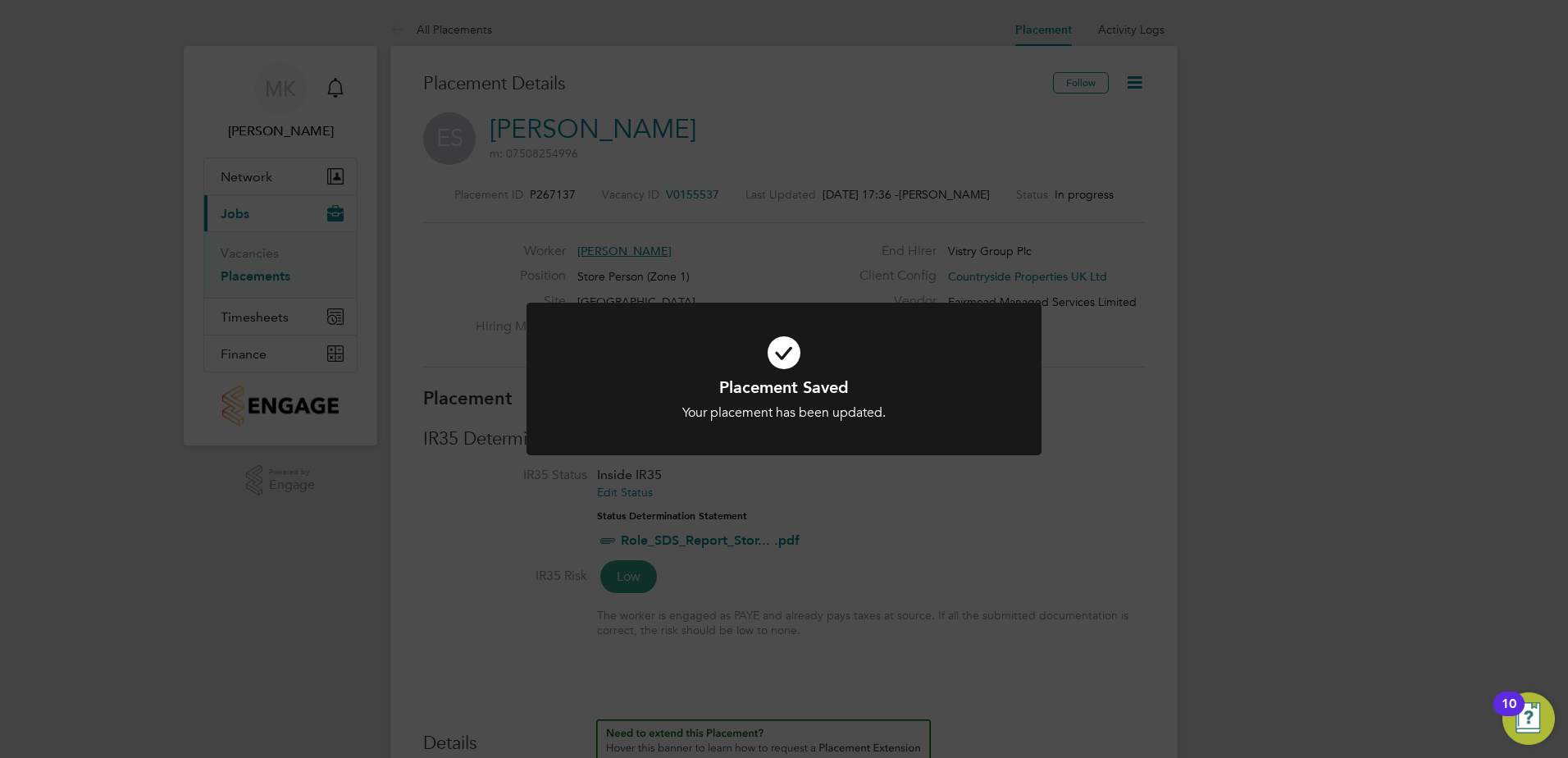
click at [1207, 370] on div "Placement Saved Your placement has been updated. Cancel Okay" at bounding box center [784, 379] width 1568 height 758
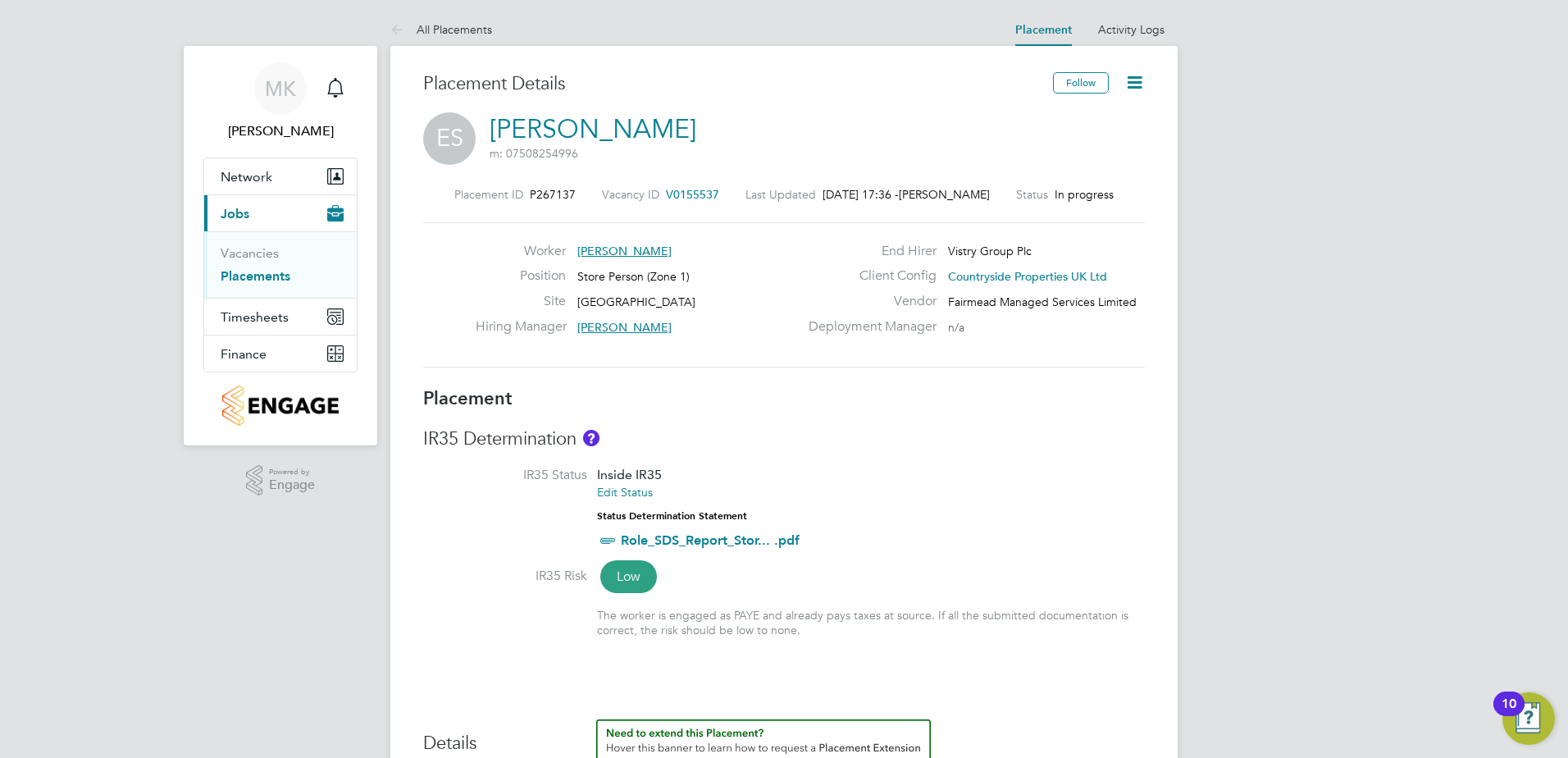
click at [433, 327] on div "Worker Ethan Stevens Position Store Person (Zone 1) Site Waltham Forest Hiring …" at bounding box center [784, 295] width 735 height 104
click at [1036, 370] on div "Placement ID P267137 Vacancy ID V0155537 Last Updated 27 Aug 2025, 17:36 - Mike…" at bounding box center [784, 278] width 722 height 220
click at [823, 368] on div "Placement ID P267137 Vacancy ID V0155537 Last Updated 27 Aug 2025, 17:36 - Mike…" at bounding box center [784, 278] width 722 height 220
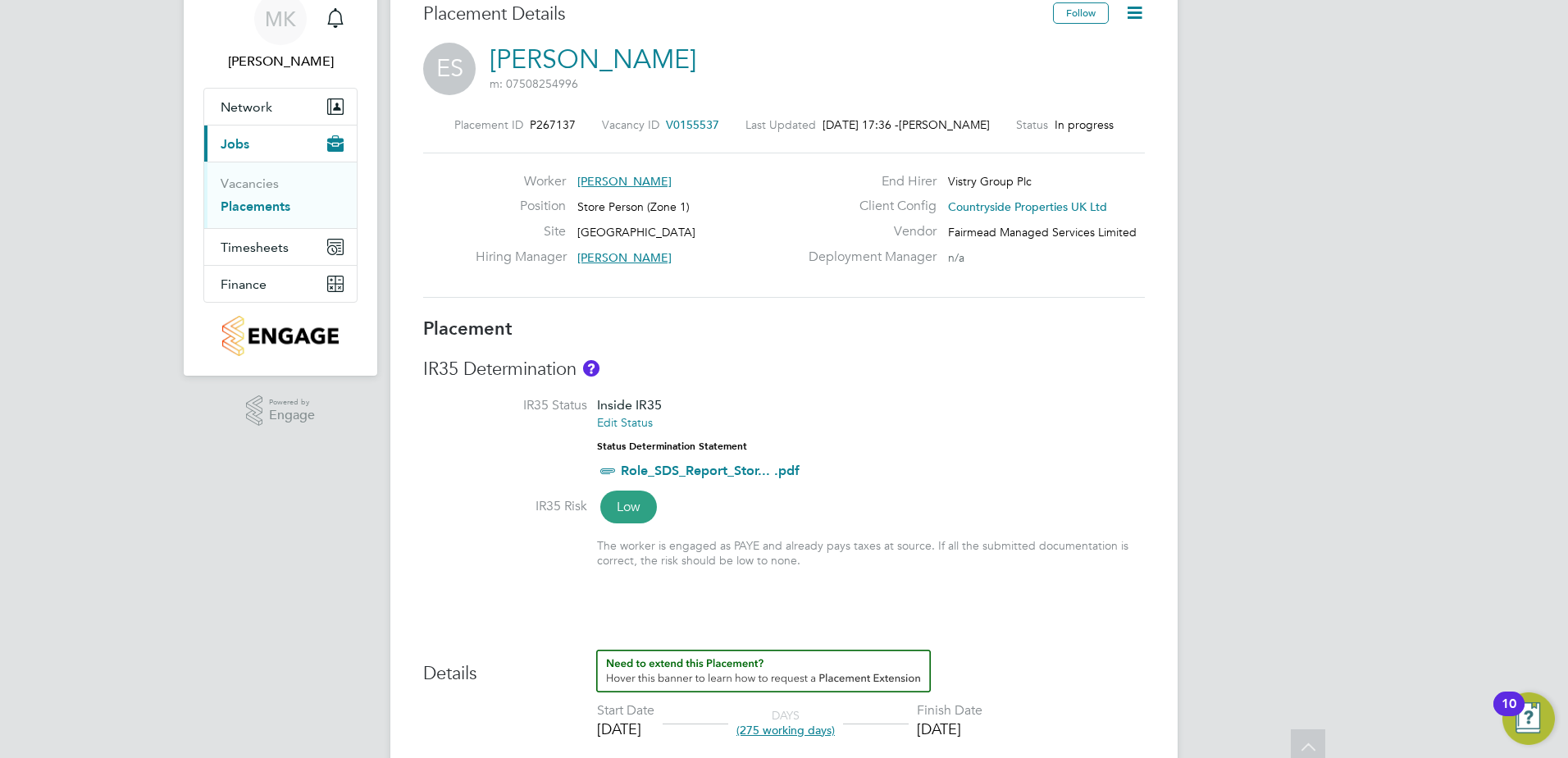
scroll to position [0, 0]
